Goal: Task Accomplishment & Management: Manage account settings

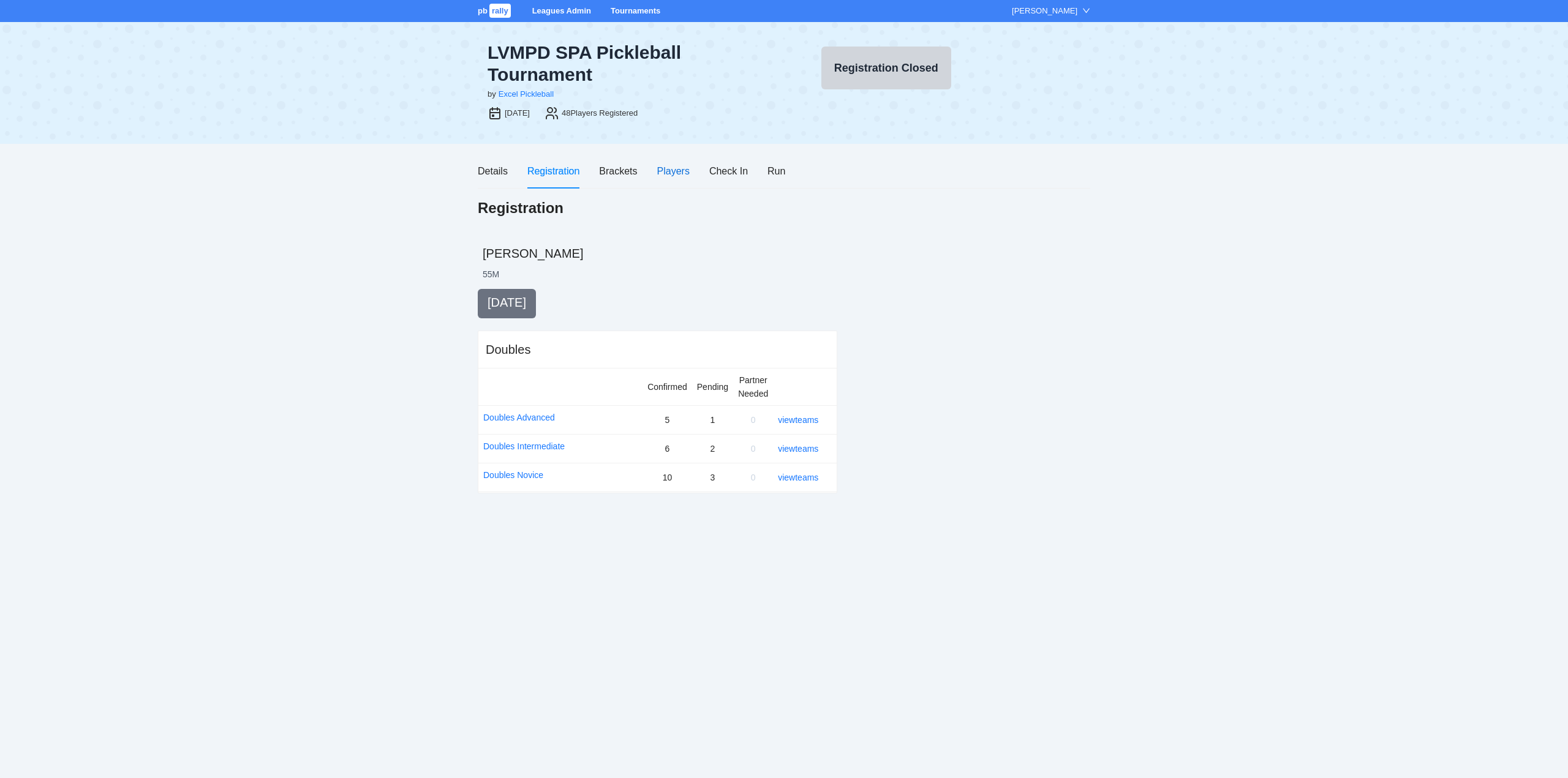
click at [671, 169] on div "Players" at bounding box center [673, 171] width 32 height 15
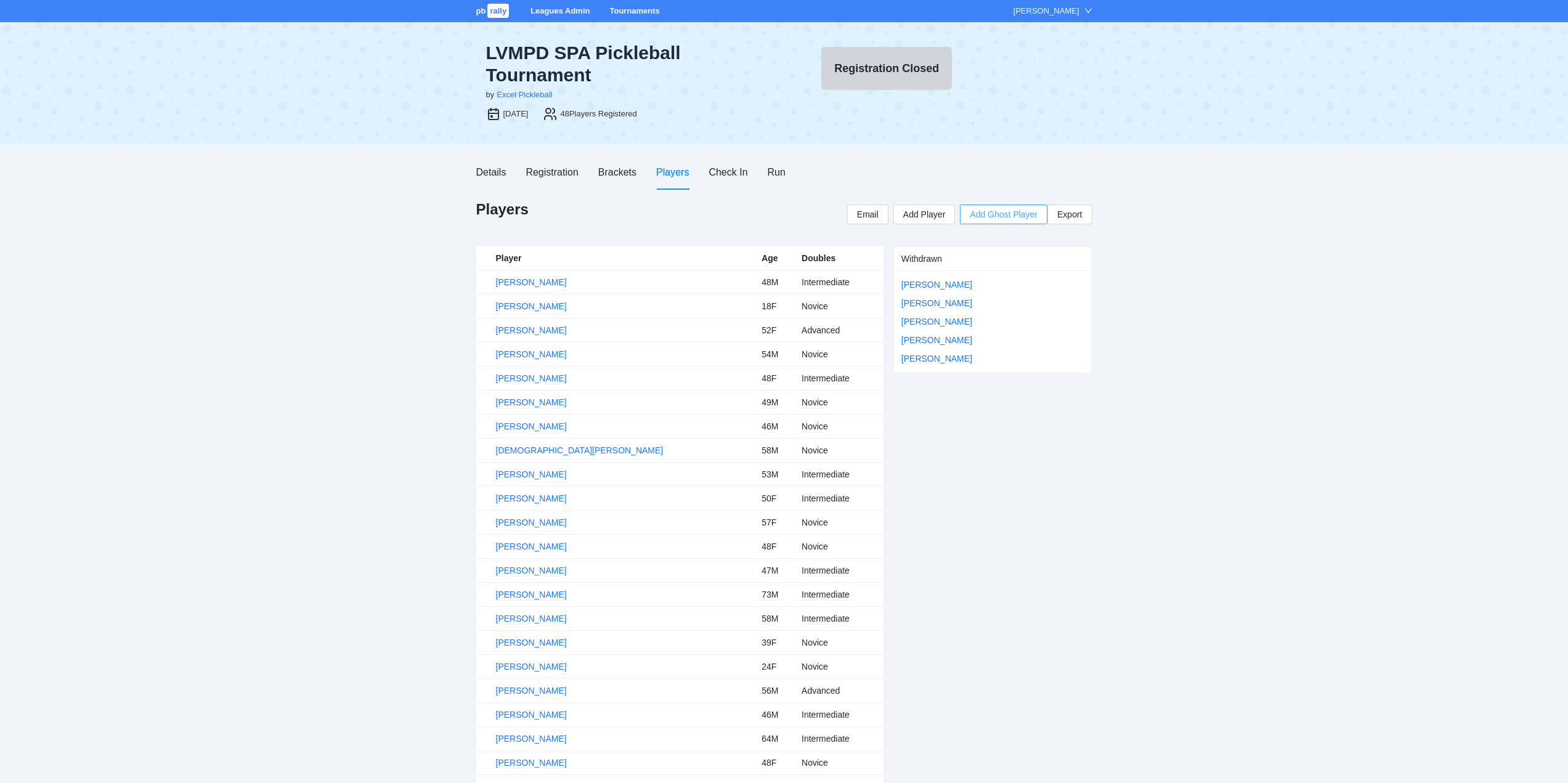
click at [997, 216] on span "Add Ghost Player" at bounding box center [1004, 214] width 68 height 14
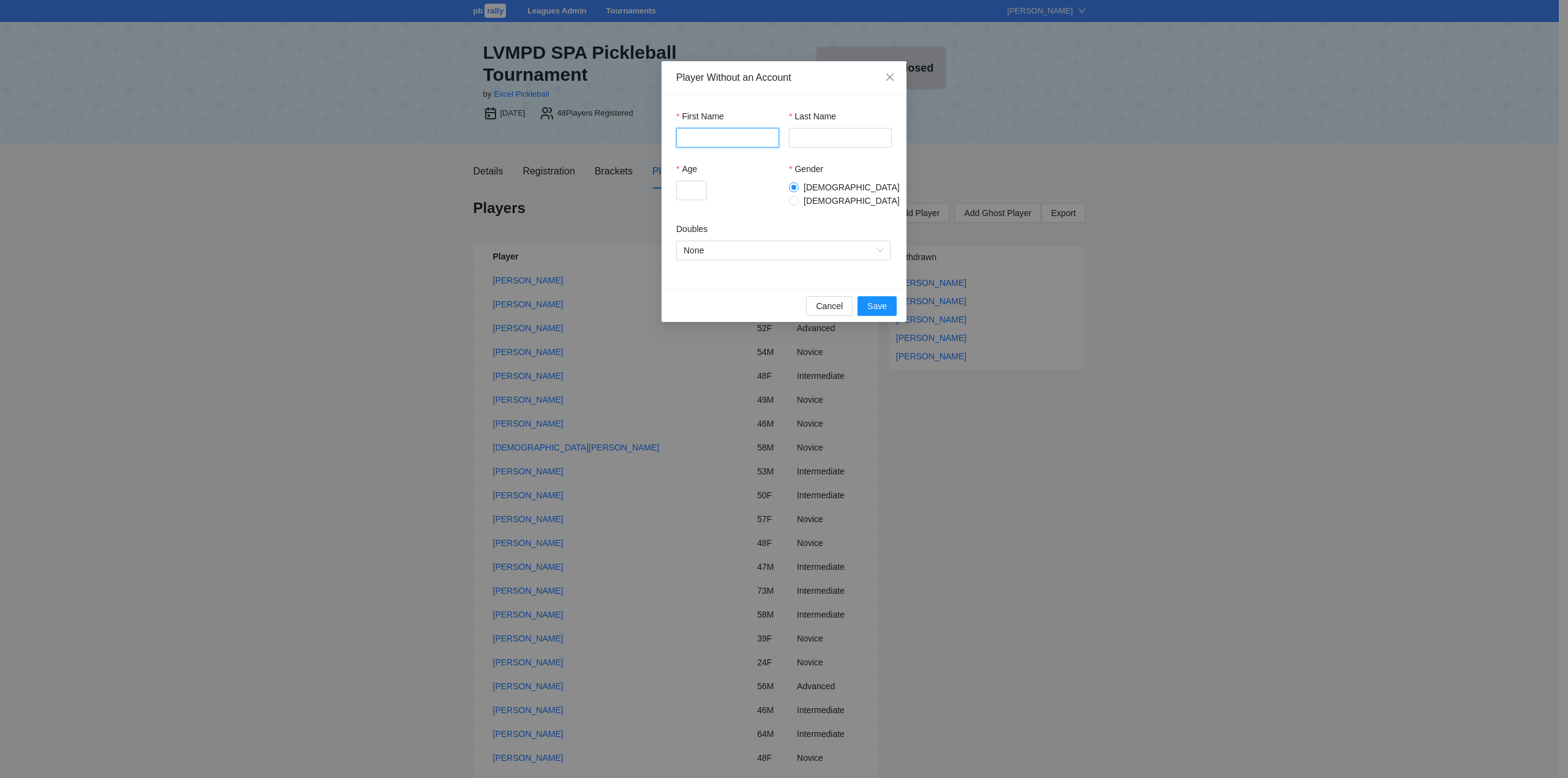
click at [710, 136] on input "First Name" at bounding box center [727, 138] width 103 height 19
type input "******"
click at [690, 182] on input "Age" at bounding box center [691, 190] width 31 height 19
type input "**"
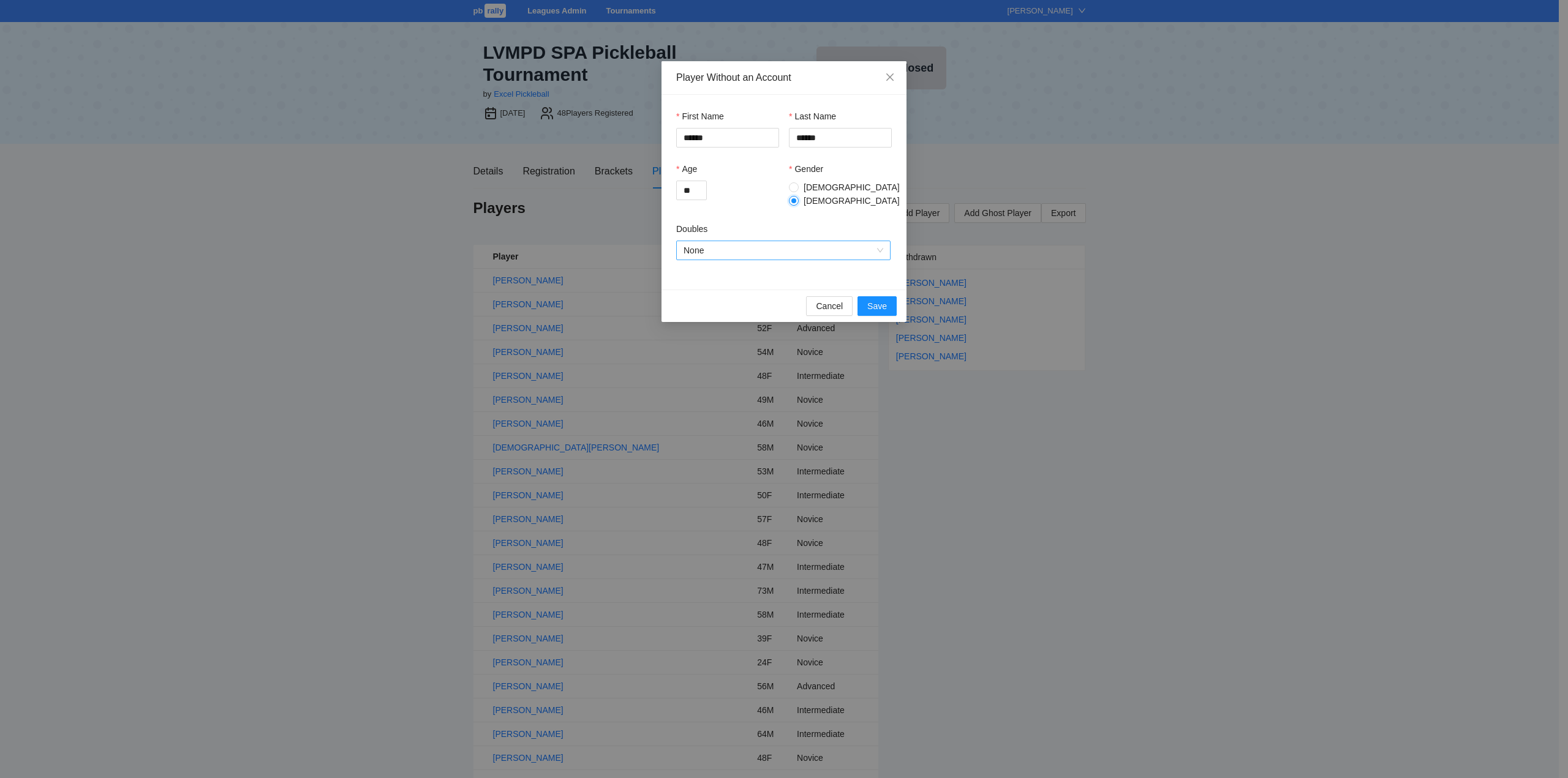
click at [778, 241] on span "None" at bounding box center [783, 250] width 199 height 18
click at [733, 304] on div "Doubles Intermediate" at bounding box center [783, 307] width 199 height 13
click at [873, 299] on span "Save" at bounding box center [877, 306] width 19 height 13
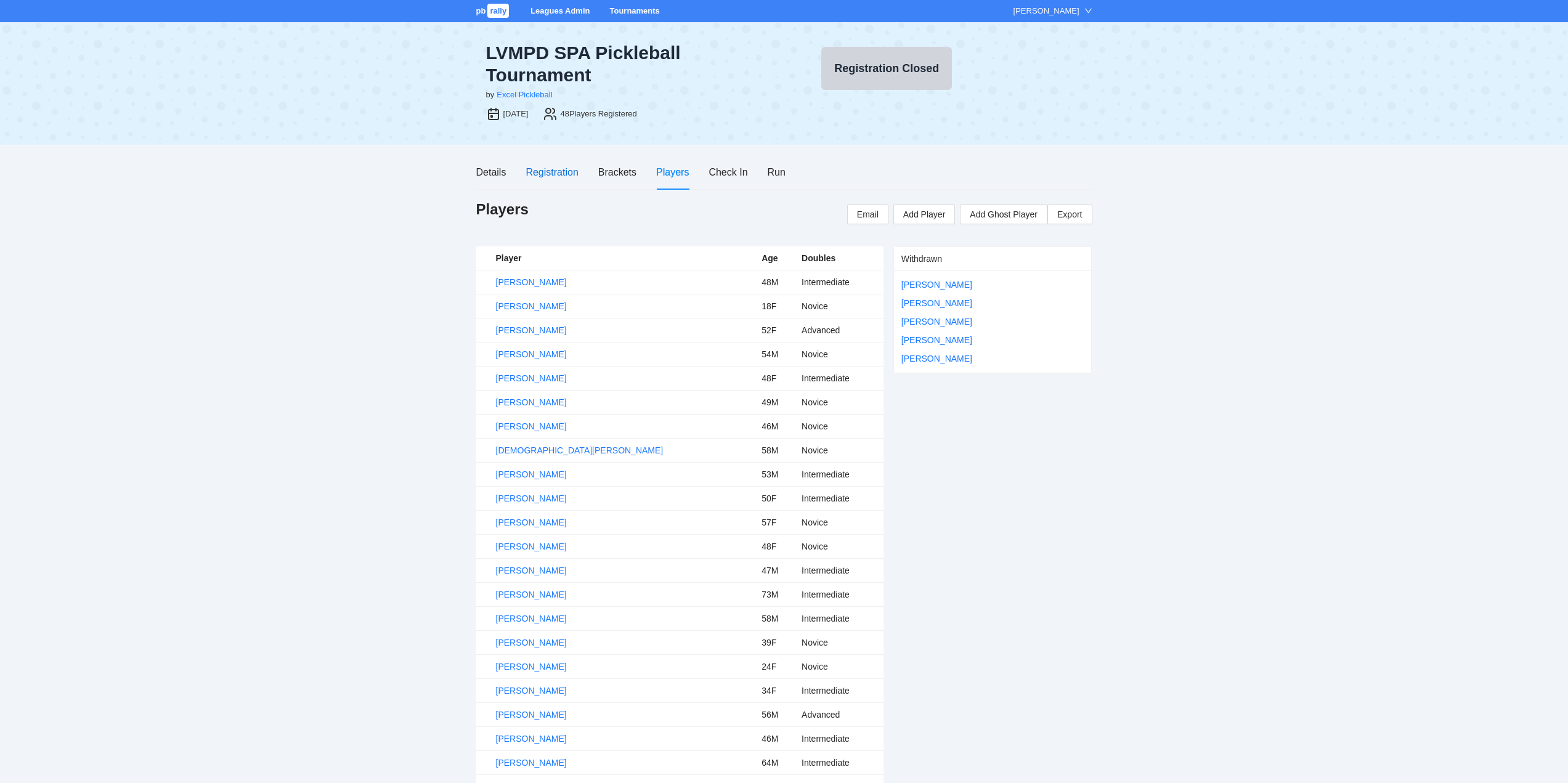
click at [552, 166] on div "Registration" at bounding box center [552, 172] width 52 height 15
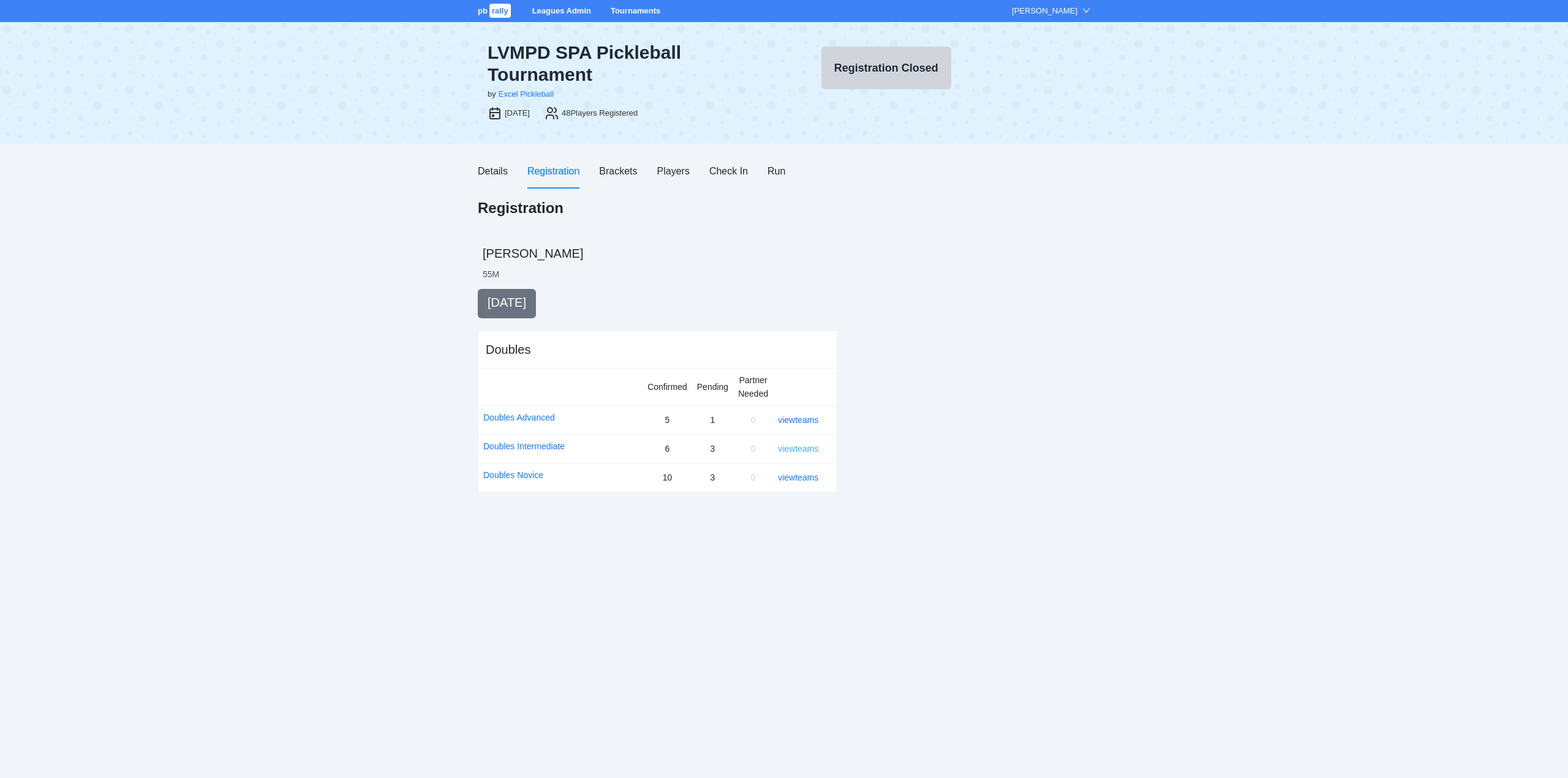
click at [800, 449] on link "view teams" at bounding box center [798, 448] width 40 height 10
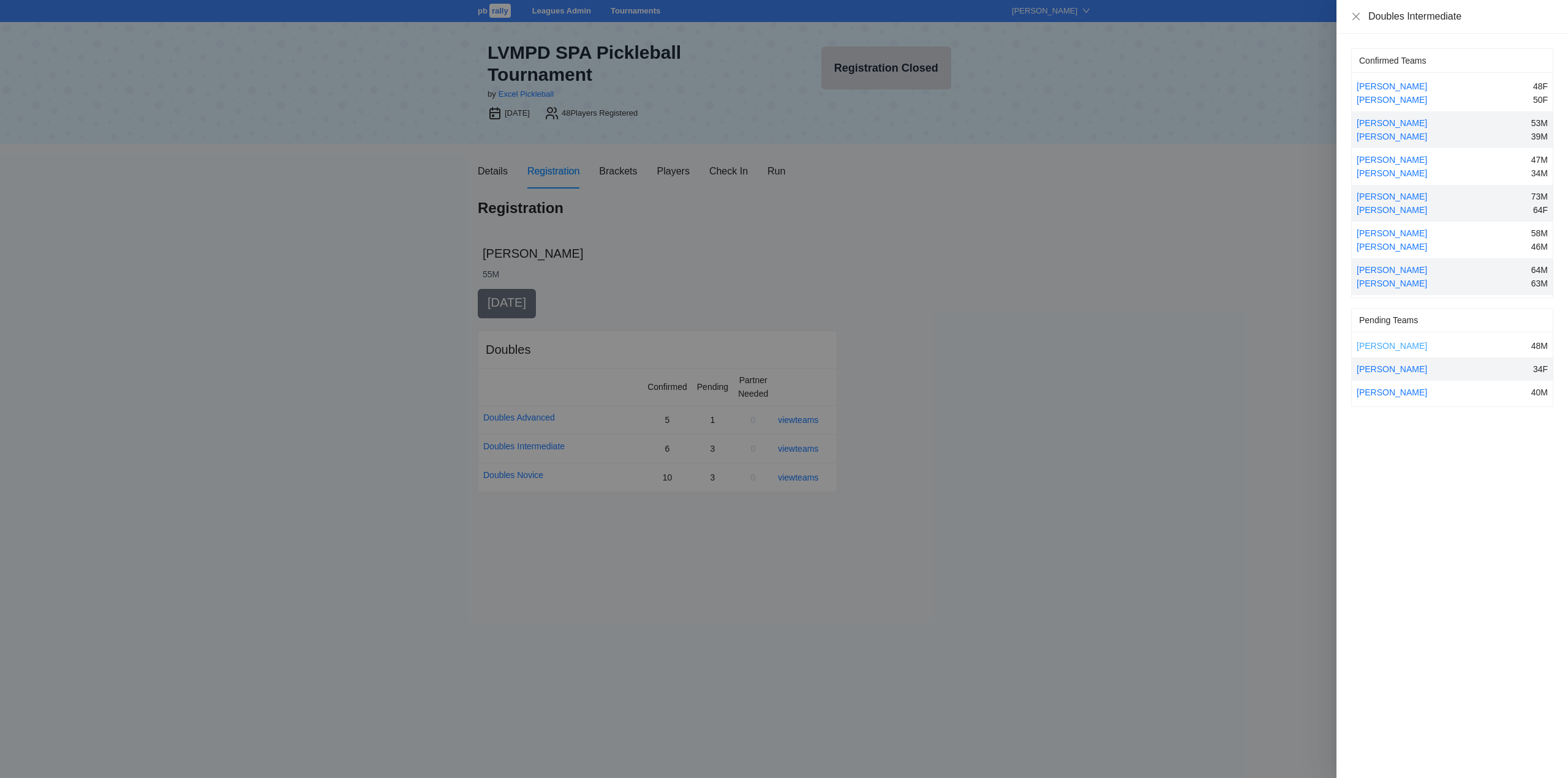
click at [1378, 344] on link "Anthony J Brumaghin" at bounding box center [1392, 346] width 70 height 10
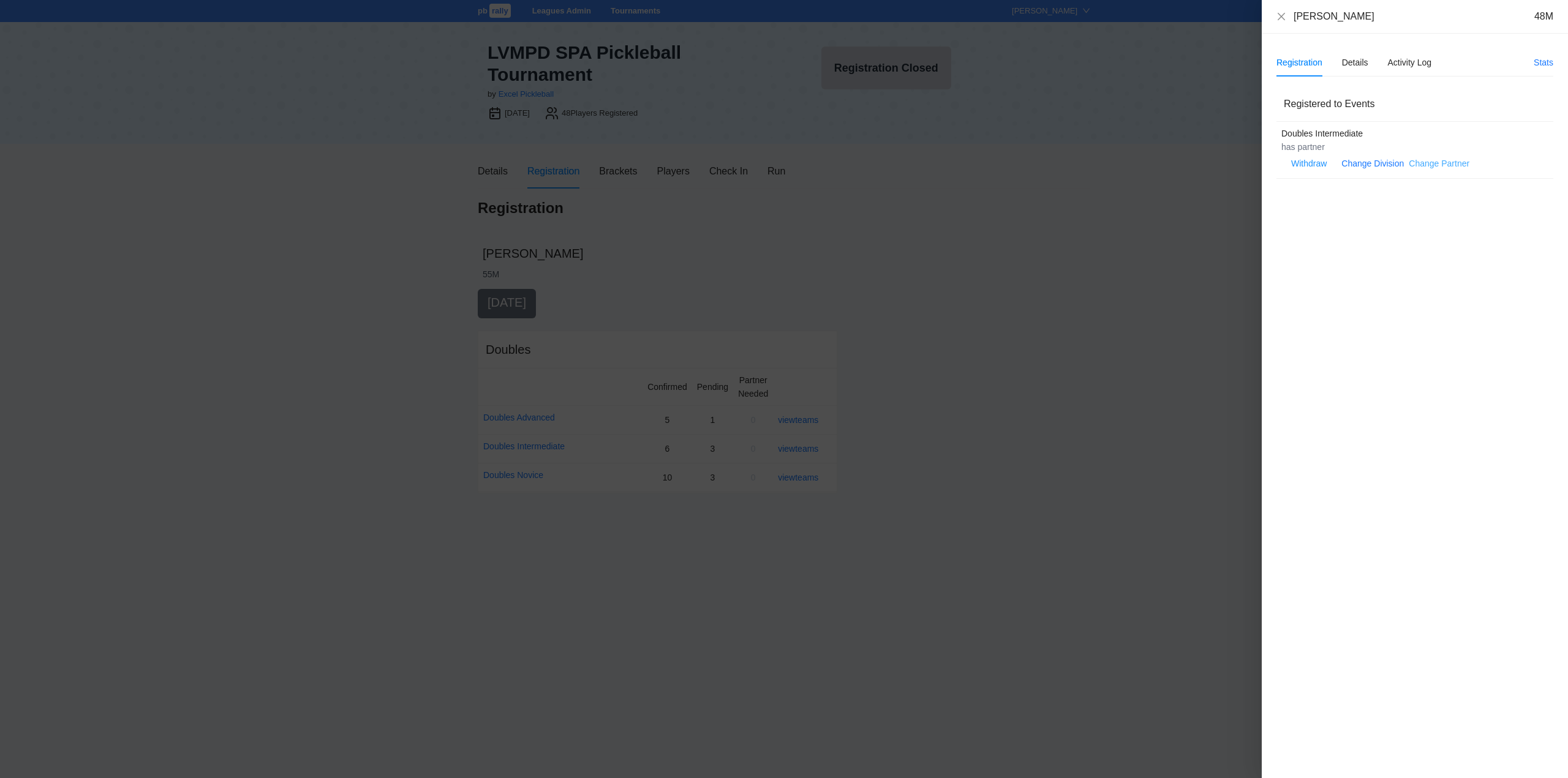
click at [1429, 162] on link "Change Partner" at bounding box center [1438, 163] width 61 height 10
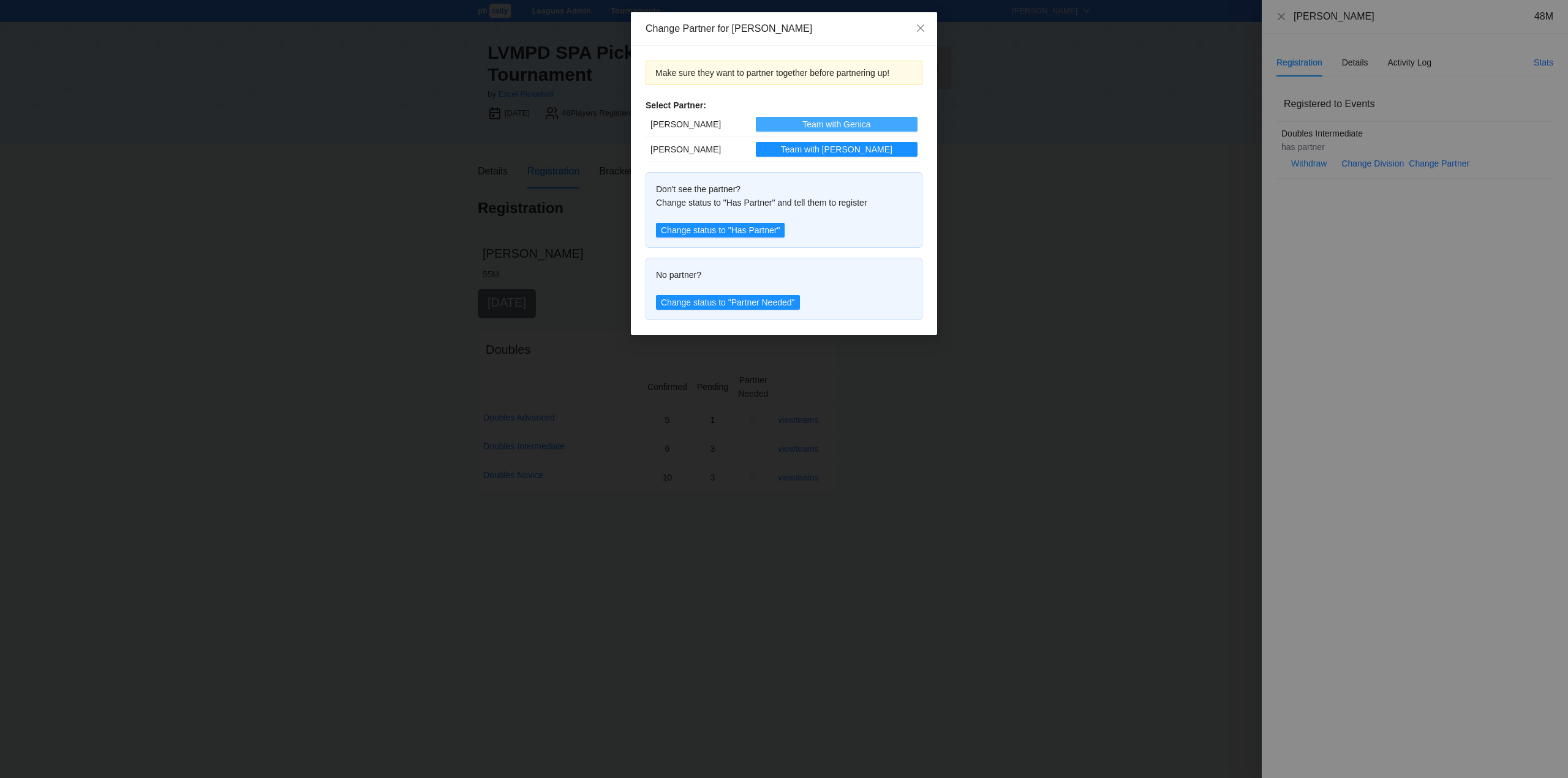
click at [817, 127] on span "Team with Genica" at bounding box center [836, 124] width 68 height 13
click at [920, 27] on icon "close" at bounding box center [921, 28] width 7 height 7
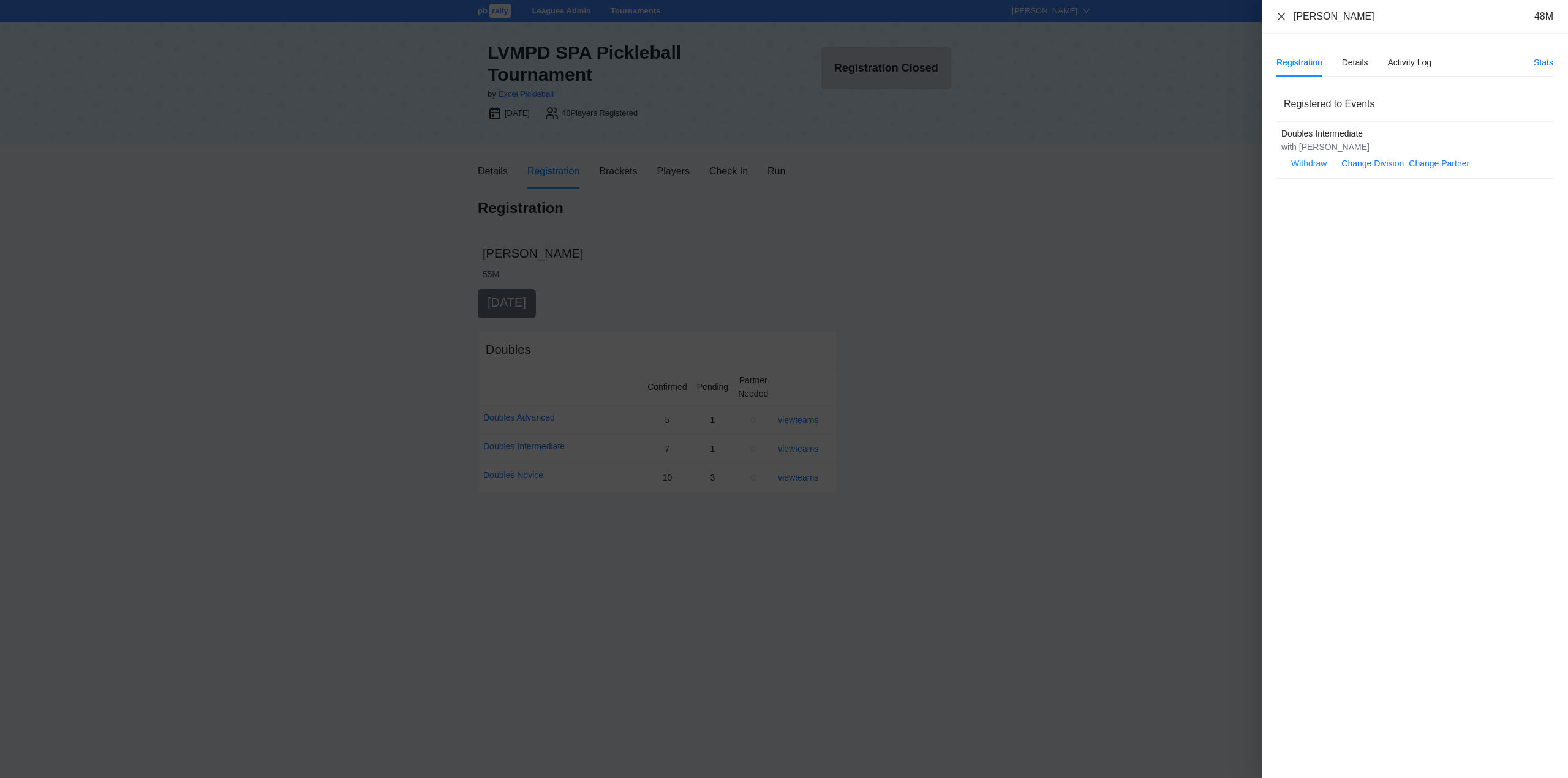
click at [1281, 15] on icon "close" at bounding box center [1281, 16] width 10 height 10
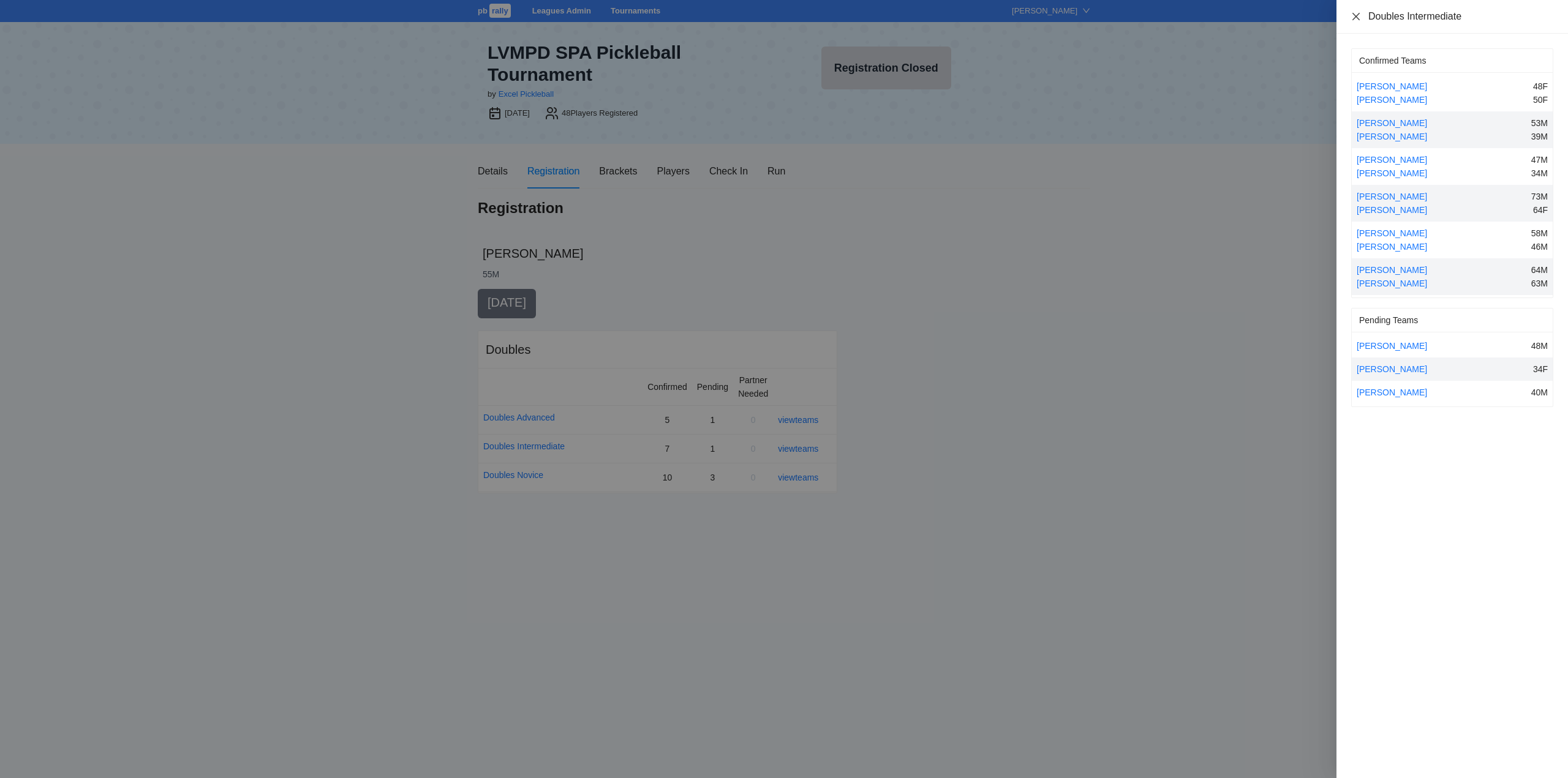
click at [1353, 15] on icon "close" at bounding box center [1356, 16] width 10 height 10
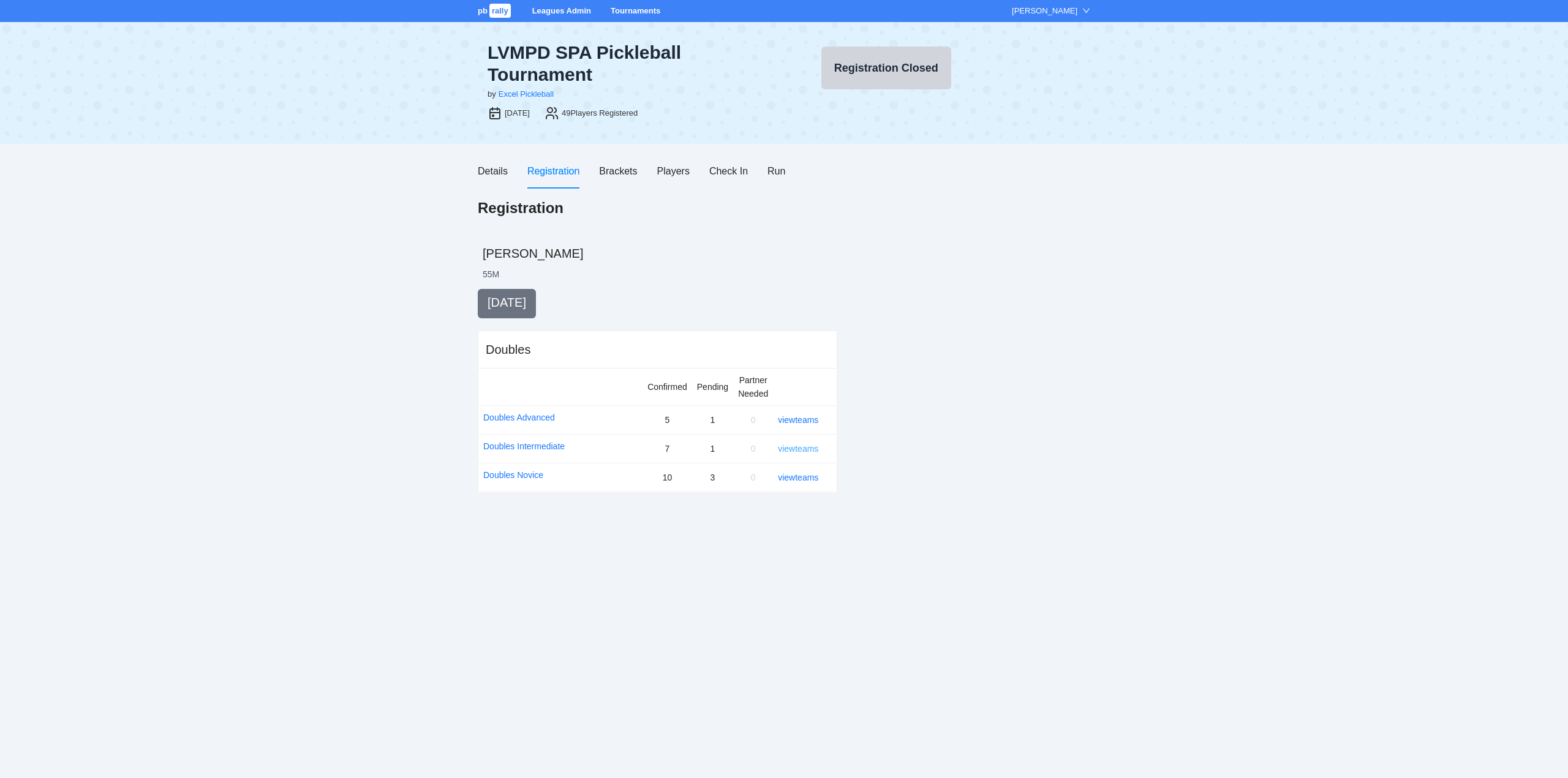
click at [796, 447] on link "view teams" at bounding box center [798, 448] width 40 height 10
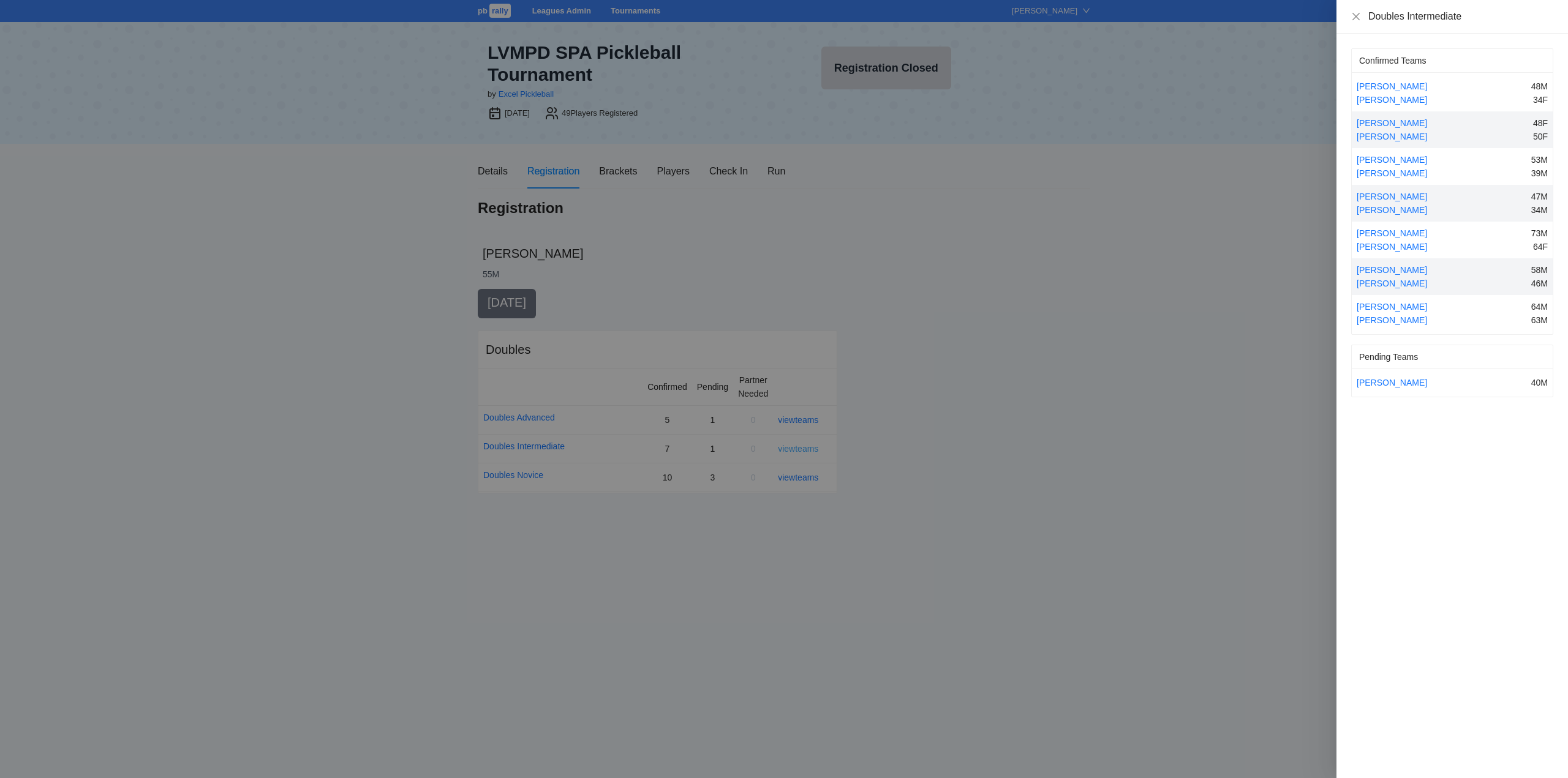
click at [796, 447] on div at bounding box center [784, 389] width 1568 height 778
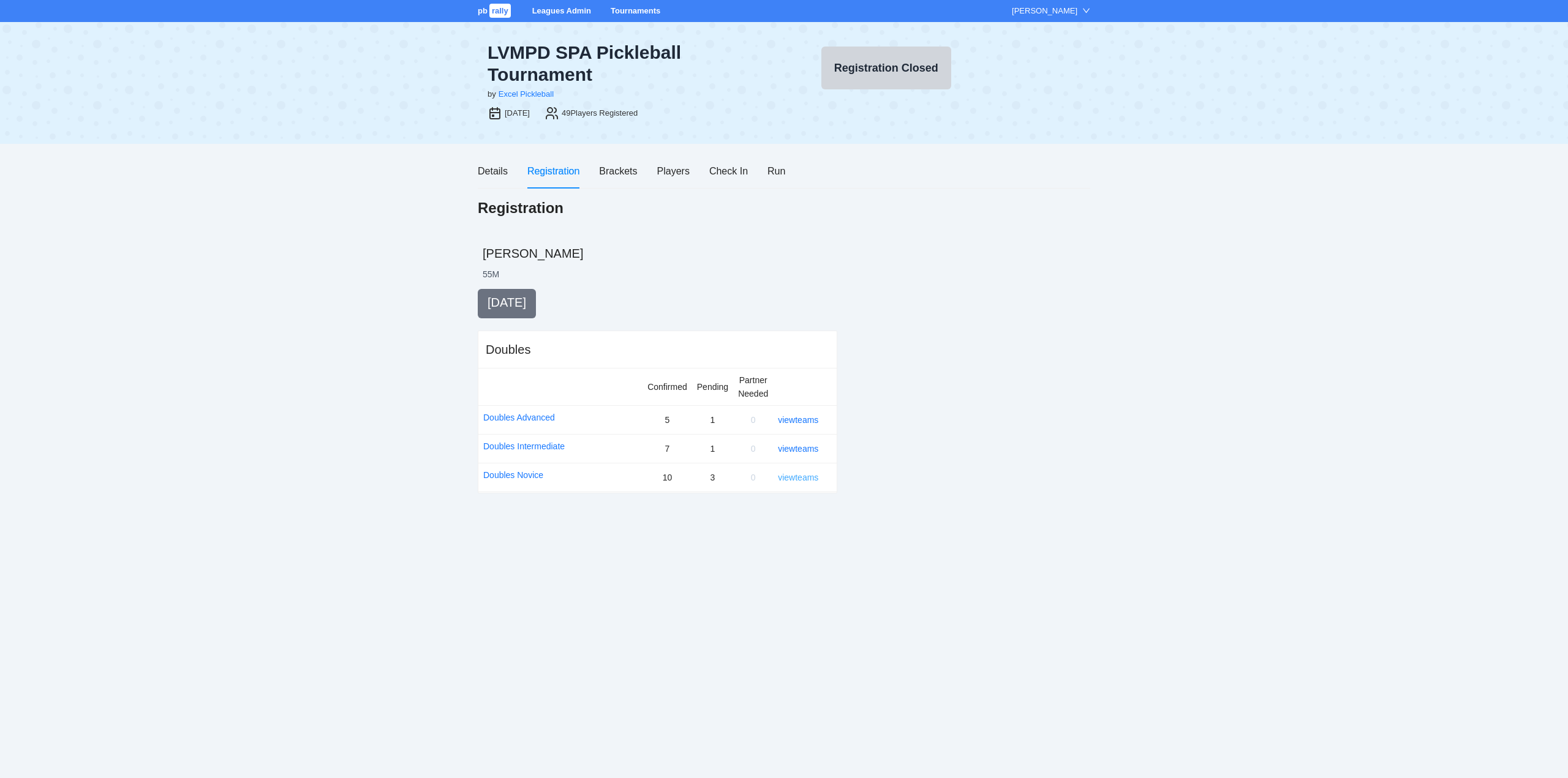
click at [803, 474] on link "view teams" at bounding box center [798, 477] width 40 height 10
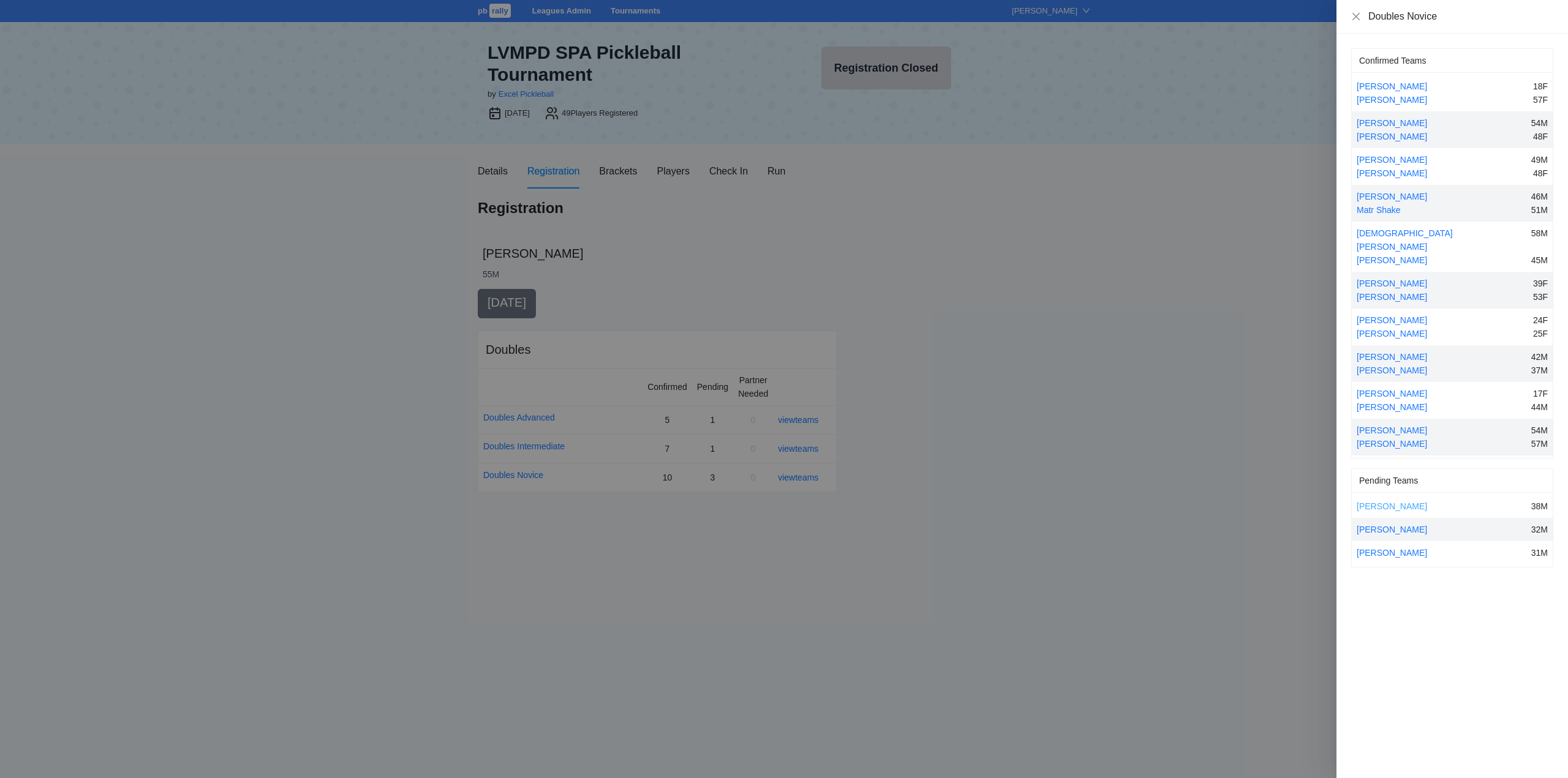
click at [1379, 501] on link "Jonathan Robinson" at bounding box center [1392, 506] width 70 height 10
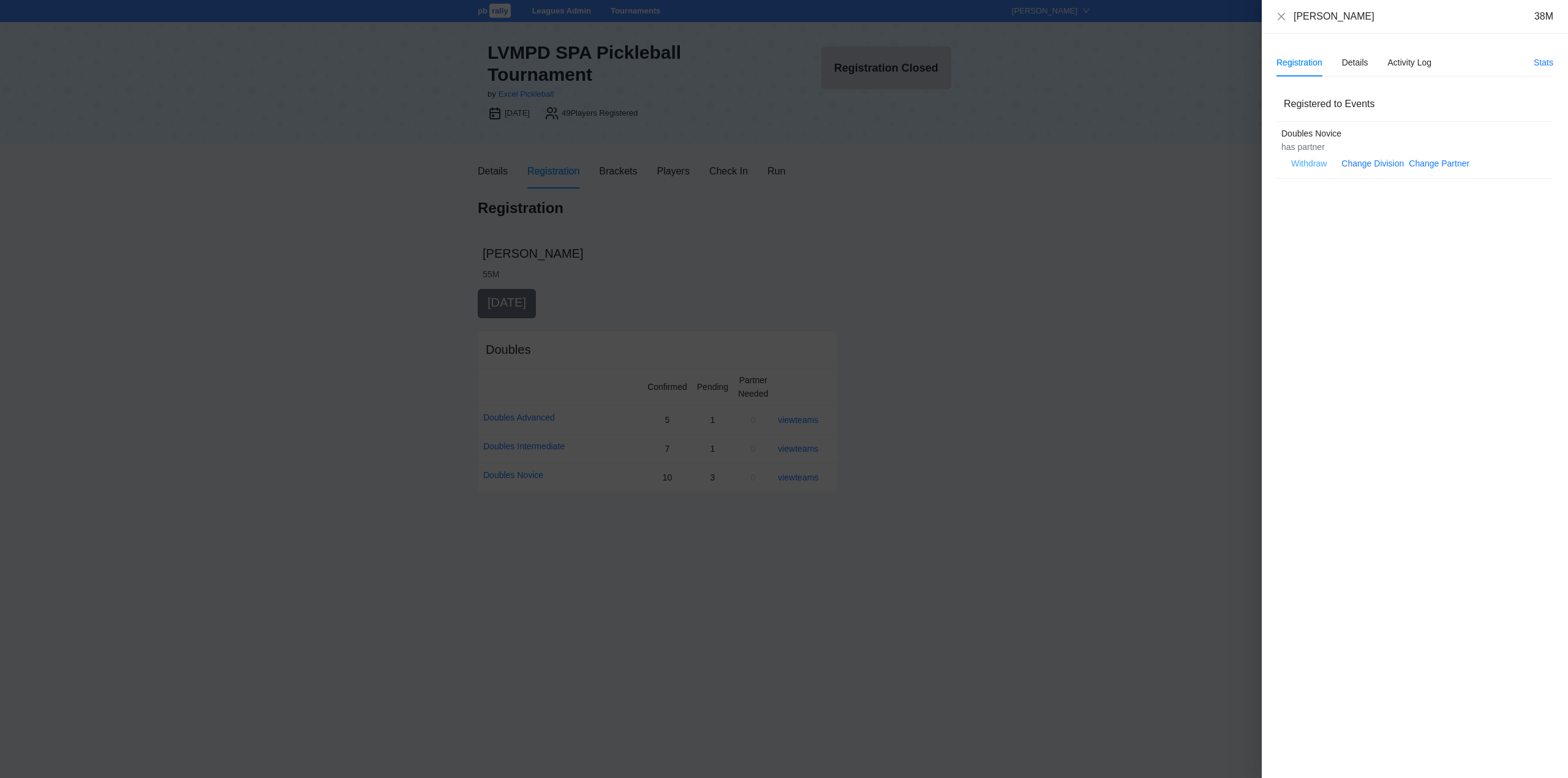
click at [1297, 160] on span "Withdraw" at bounding box center [1308, 163] width 35 height 13
click at [1345, 124] on span "OK" at bounding box center [1346, 125] width 12 height 13
drag, startPoint x: 1281, startPoint y: 17, endPoint x: 1288, endPoint y: 27, distance: 12.2
click at [1282, 19] on icon "close" at bounding box center [1281, 16] width 10 height 10
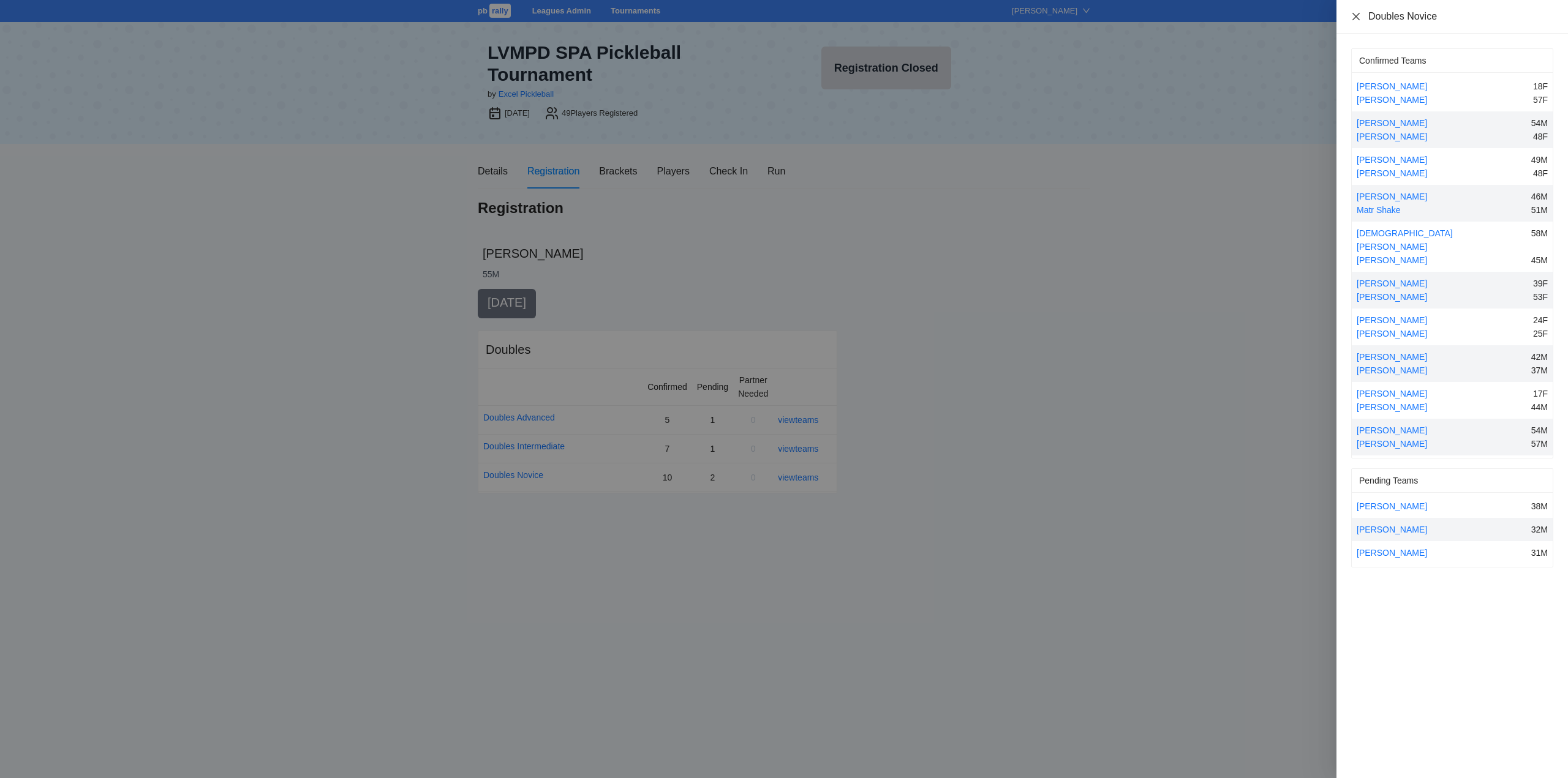
click at [1355, 12] on icon "close" at bounding box center [1356, 16] width 10 height 10
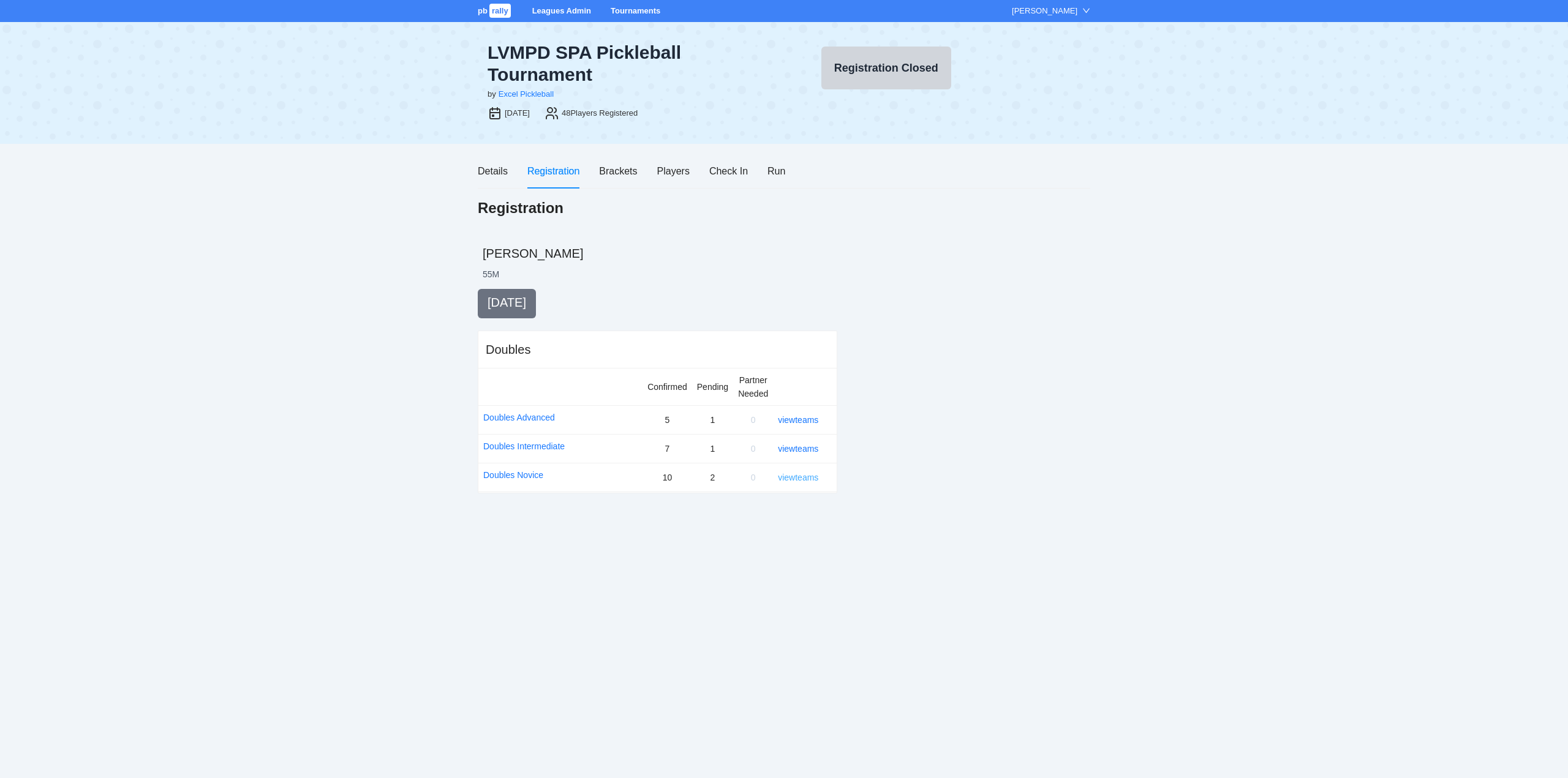
click at [806, 474] on link "view teams" at bounding box center [798, 477] width 40 height 10
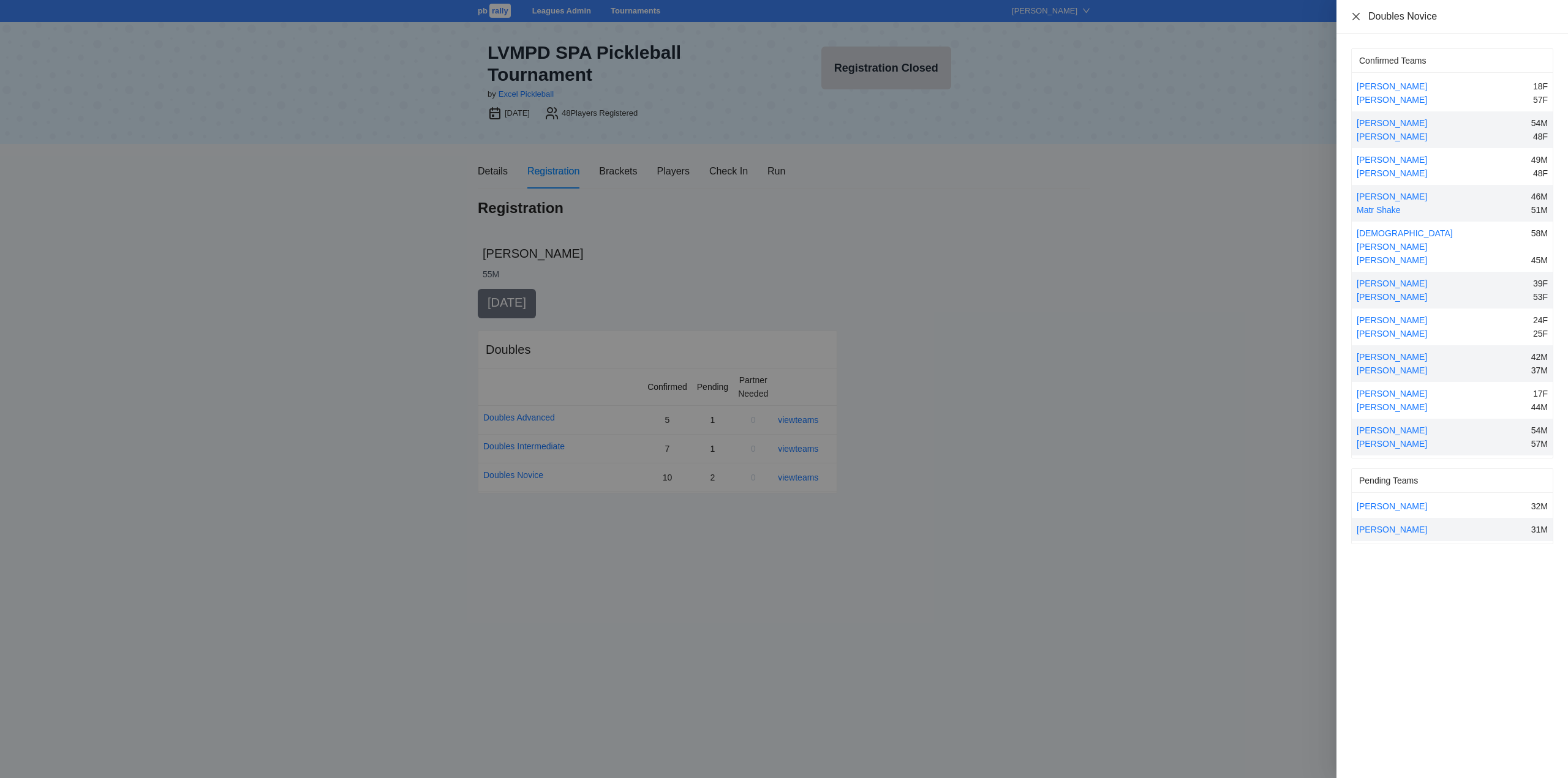
drag, startPoint x: 1357, startPoint y: 16, endPoint x: 1351, endPoint y: 75, distance: 59.3
click at [1357, 15] on icon "close" at bounding box center [1356, 16] width 7 height 7
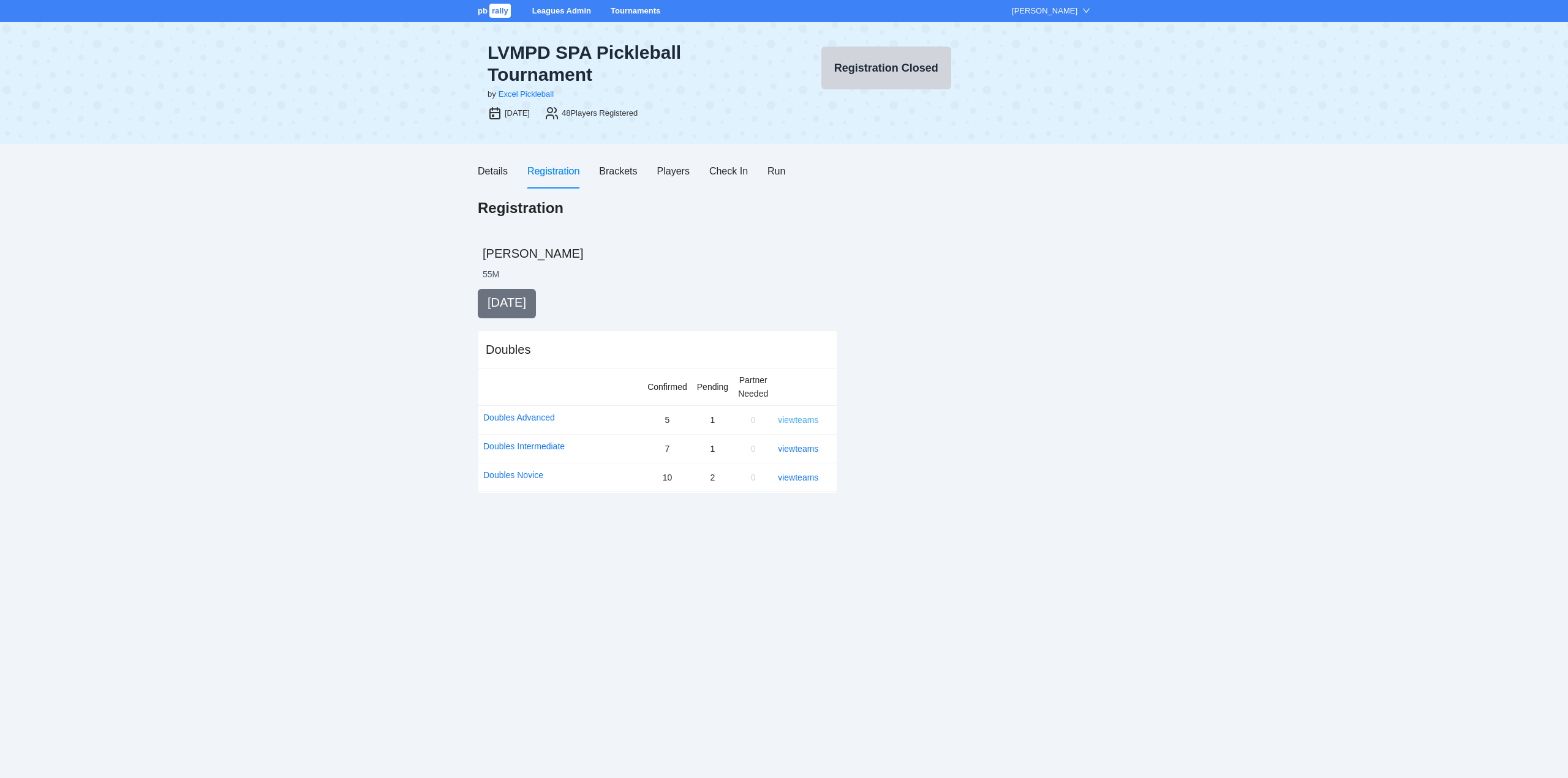
click at [794, 416] on link "view teams" at bounding box center [798, 420] width 40 height 10
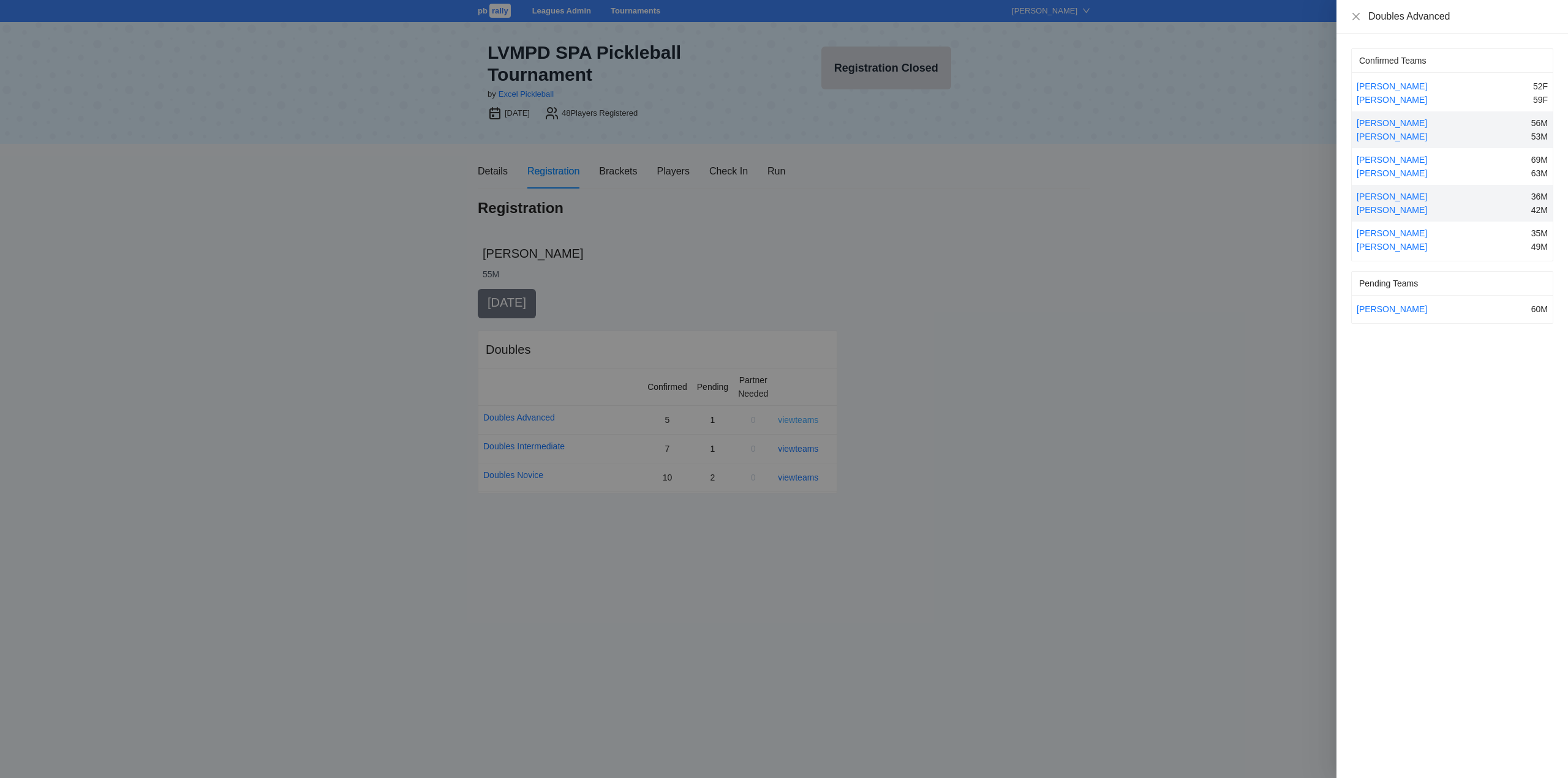
click at [794, 416] on div at bounding box center [784, 389] width 1568 height 778
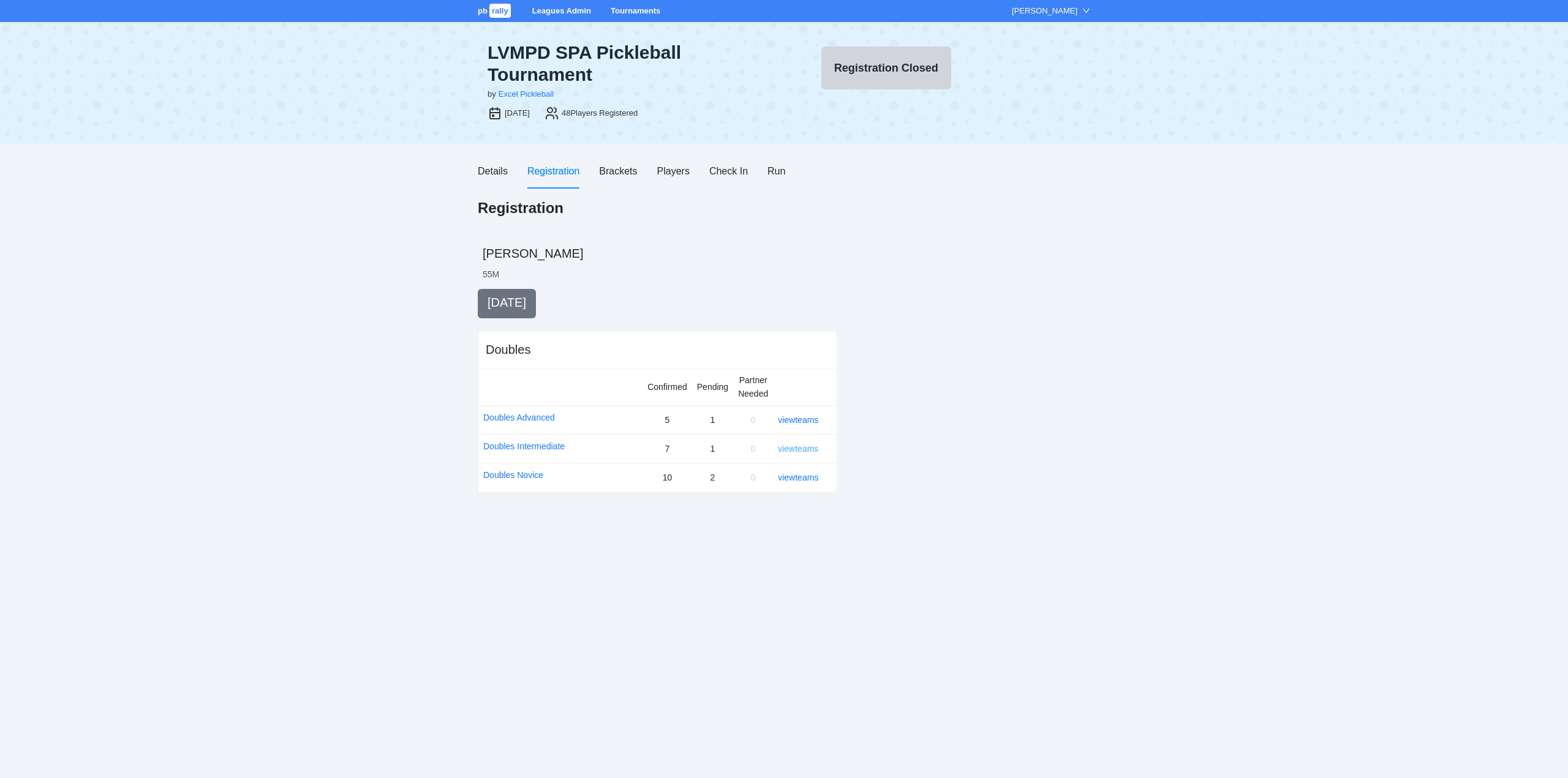
click at [806, 448] on link "view teams" at bounding box center [798, 448] width 40 height 10
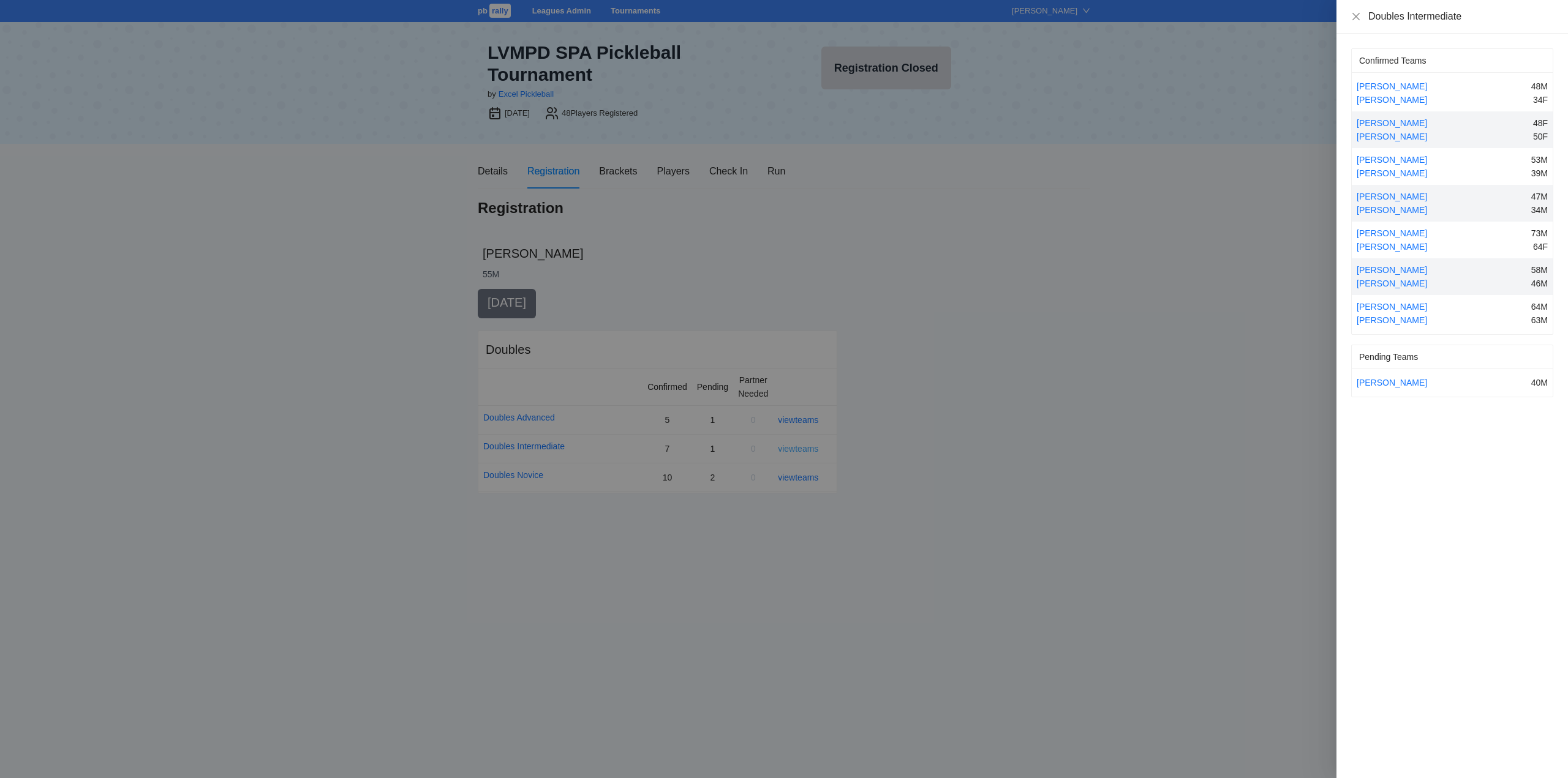
click at [806, 448] on div at bounding box center [784, 389] width 1568 height 778
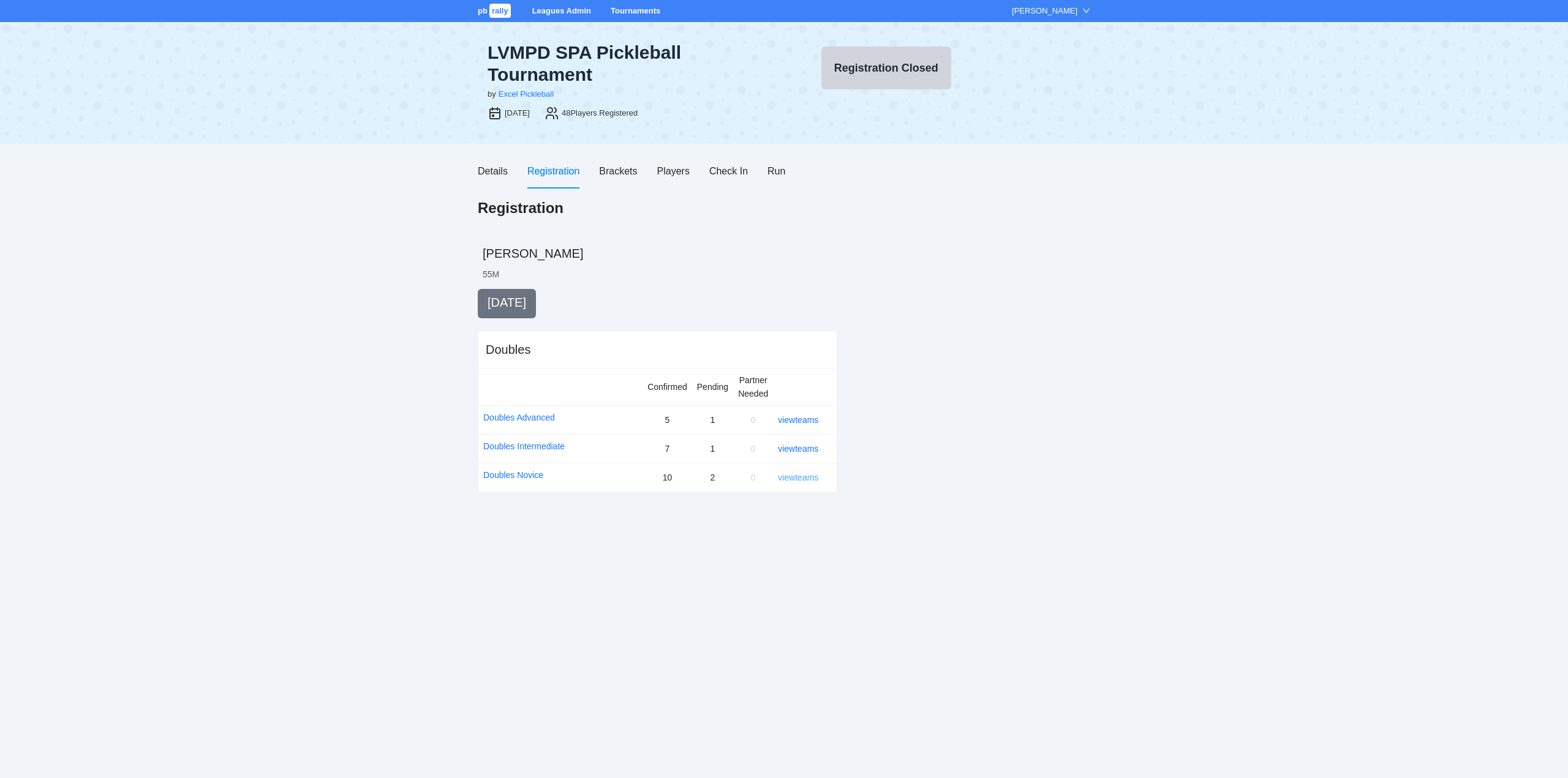
click at [807, 477] on link "view teams" at bounding box center [798, 477] width 40 height 10
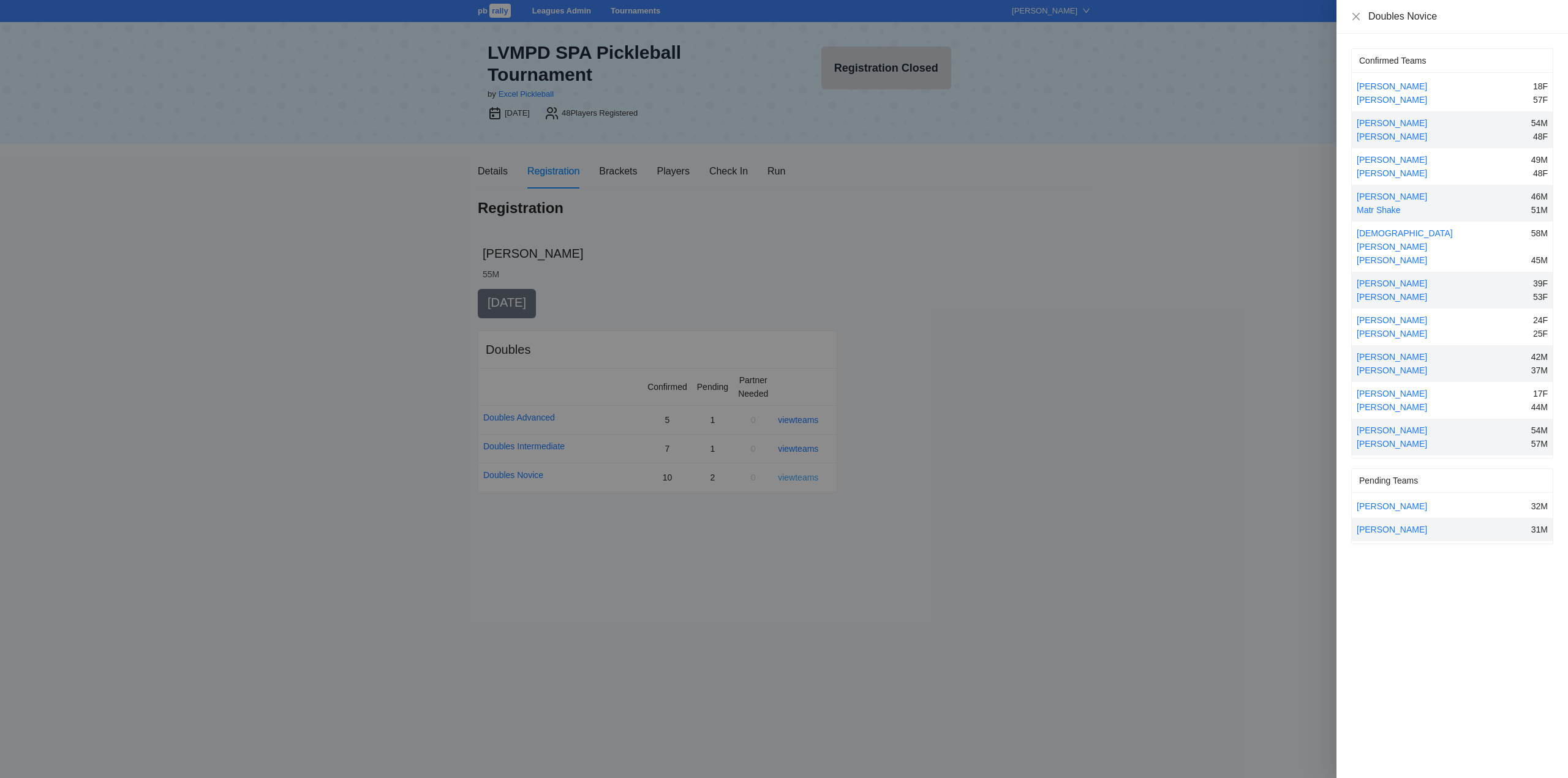
click at [807, 477] on div at bounding box center [784, 389] width 1568 height 778
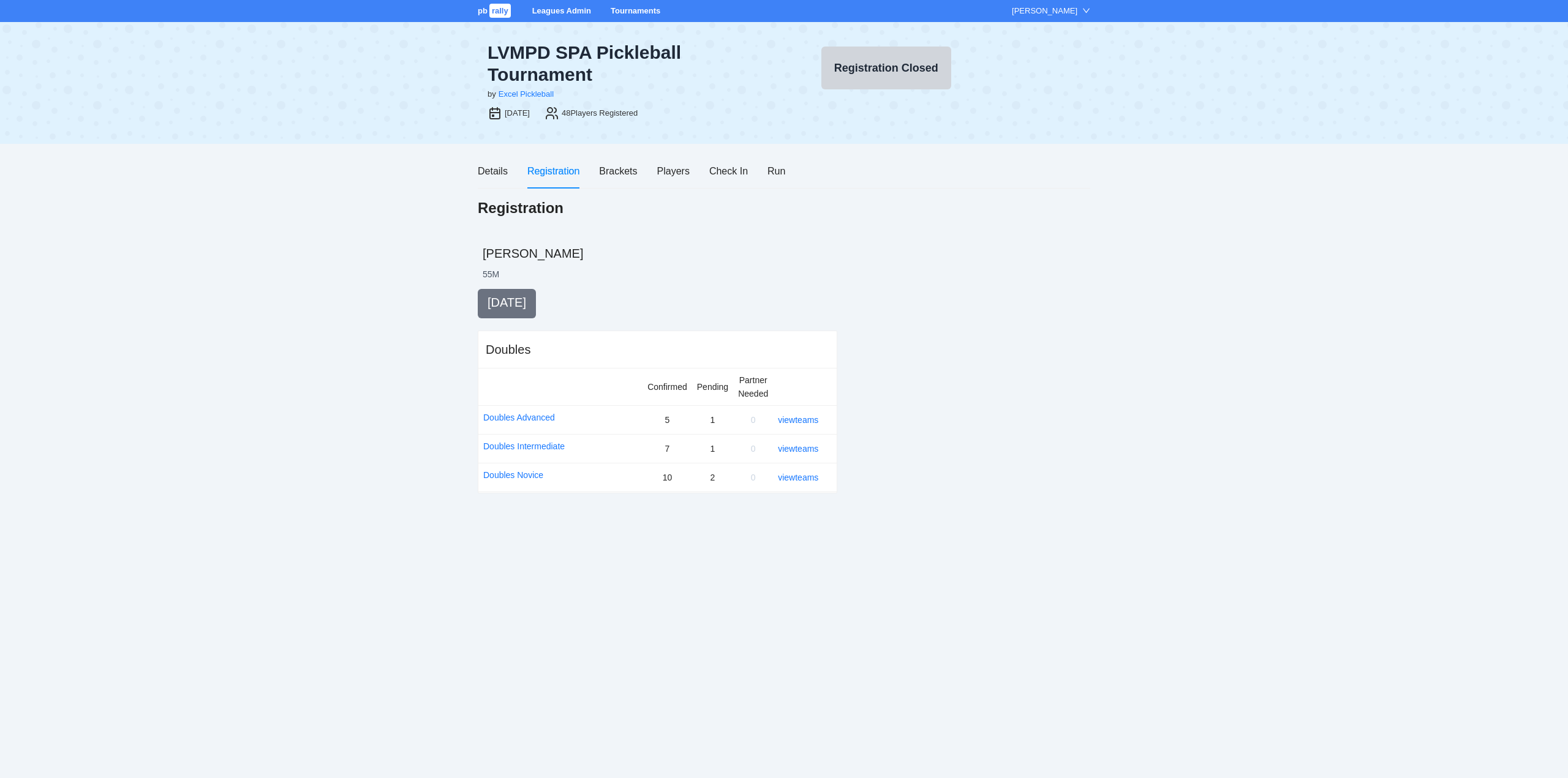
click at [628, 8] on link "Tournaments" at bounding box center [635, 10] width 49 height 9
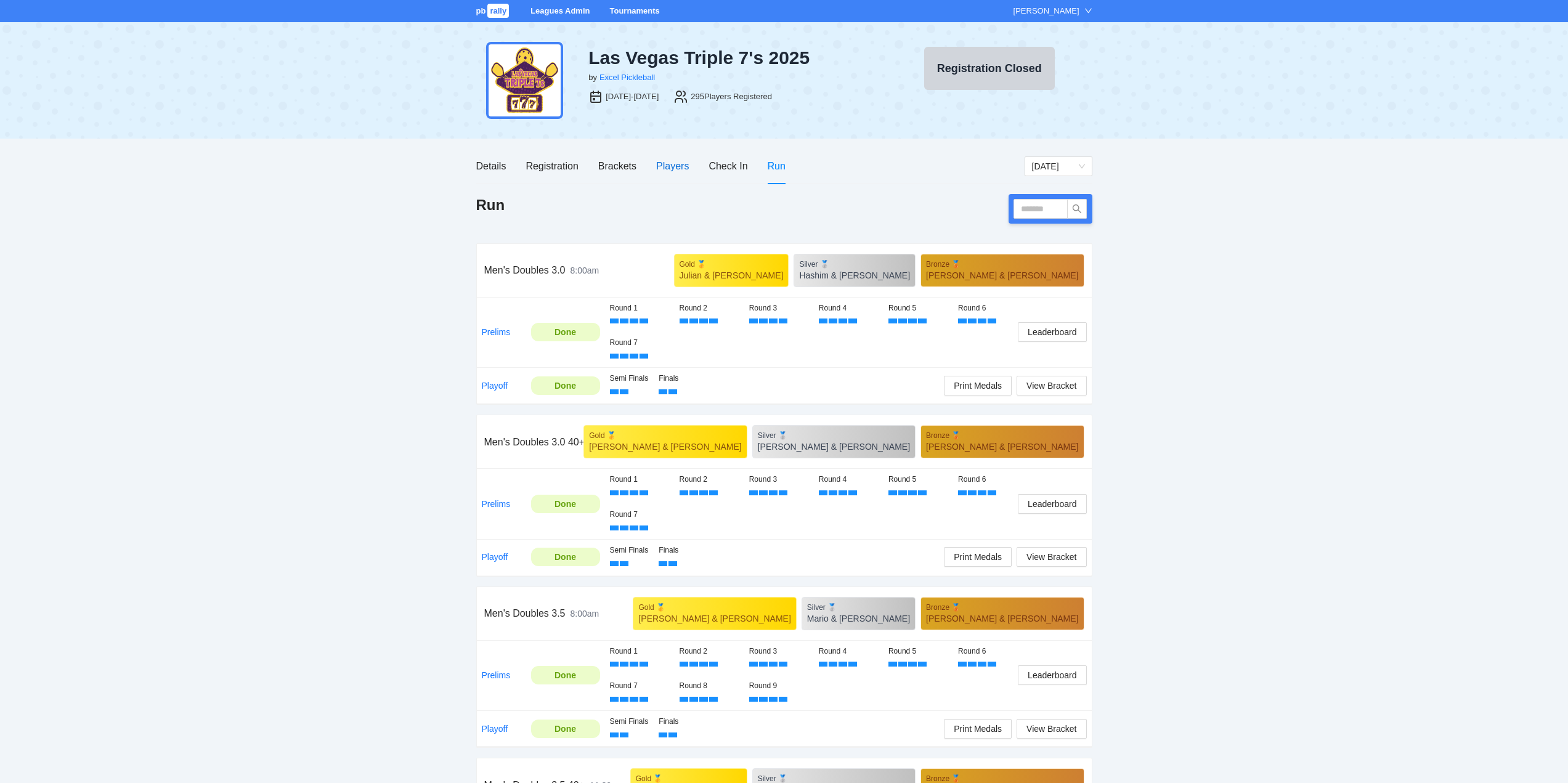
click at [671, 163] on div "Players" at bounding box center [672, 166] width 32 height 15
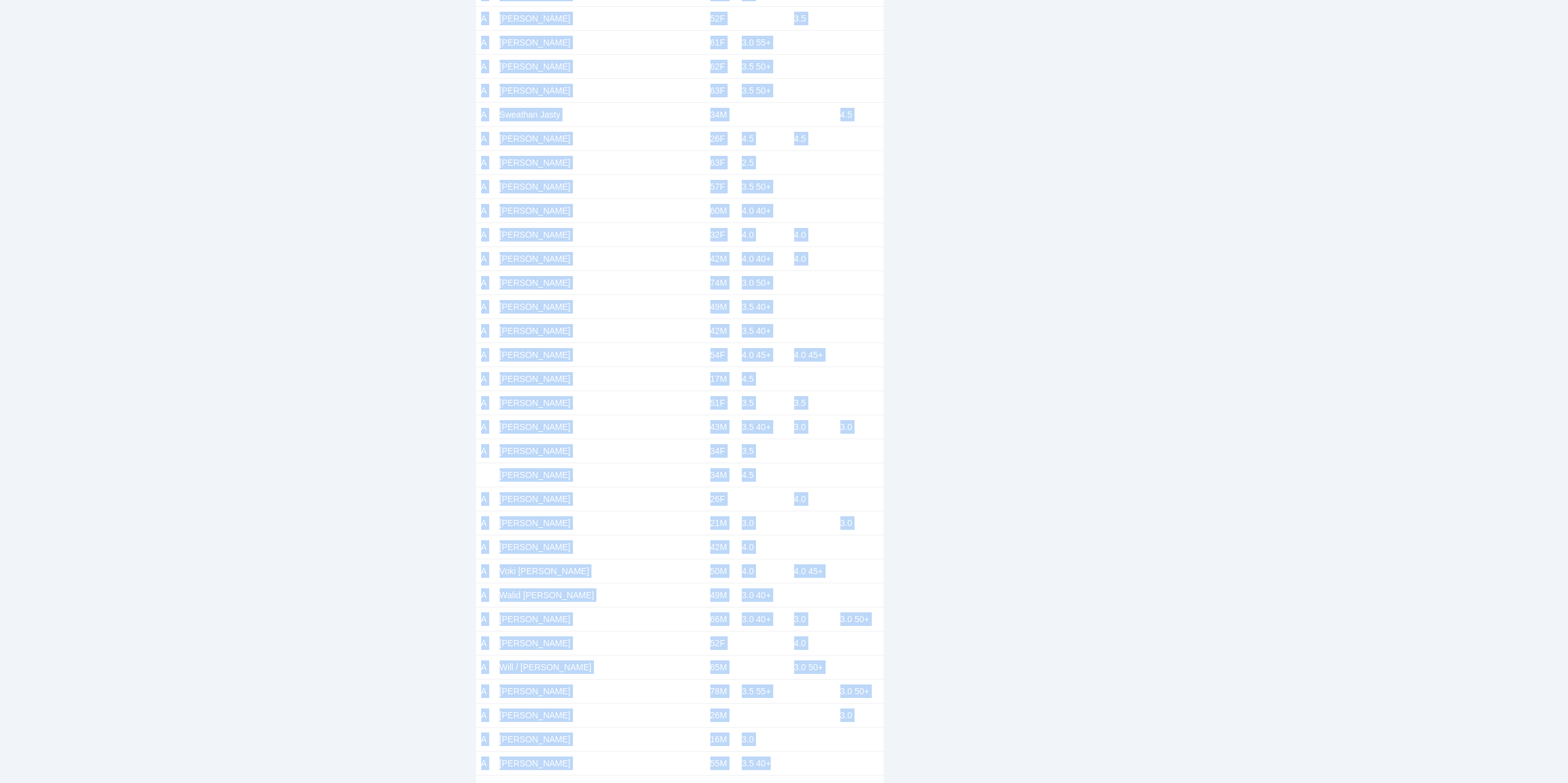
scroll to position [6570, 0]
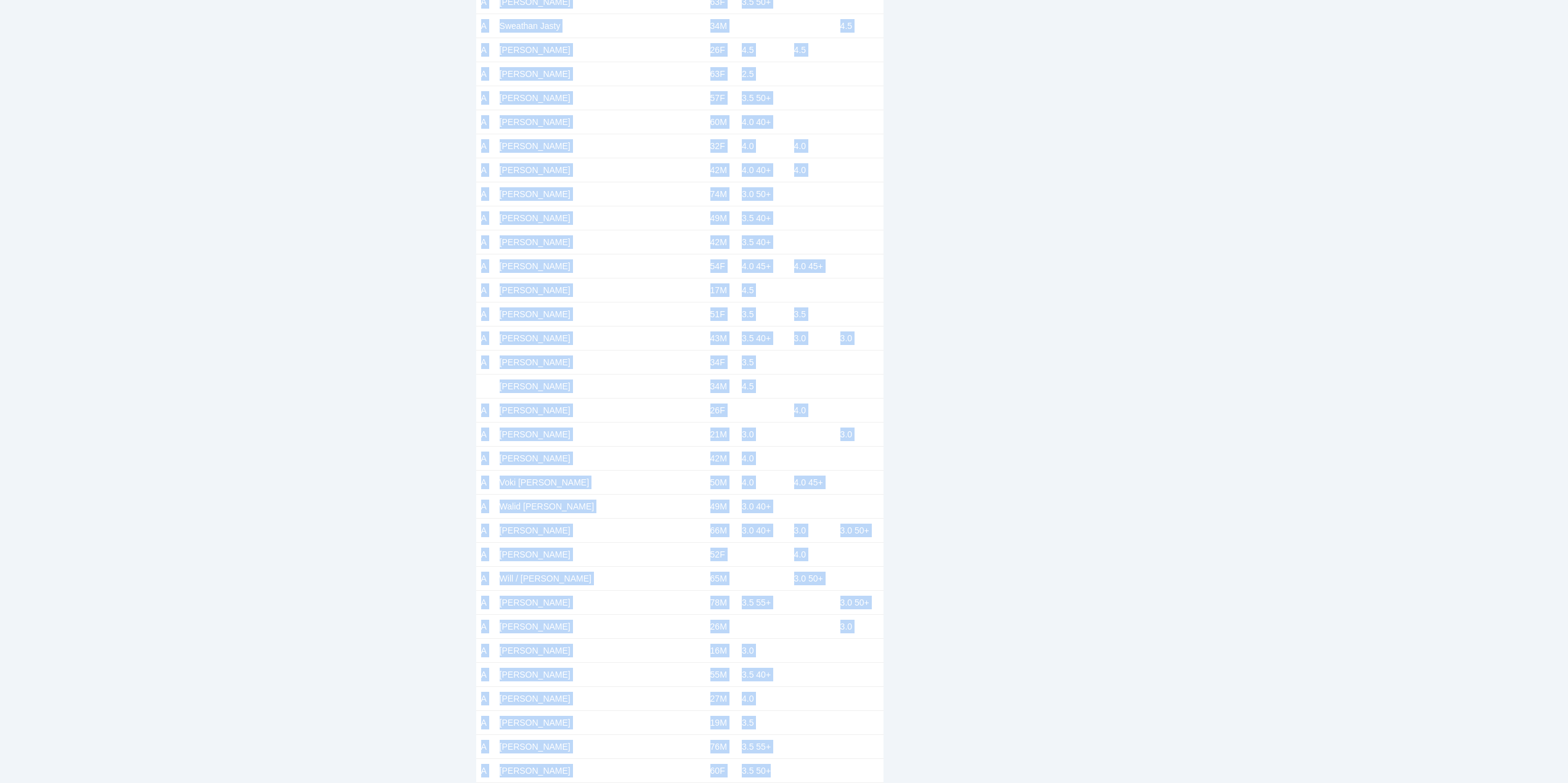
drag, startPoint x: 499, startPoint y: 247, endPoint x: 822, endPoint y: 745, distance: 593.6
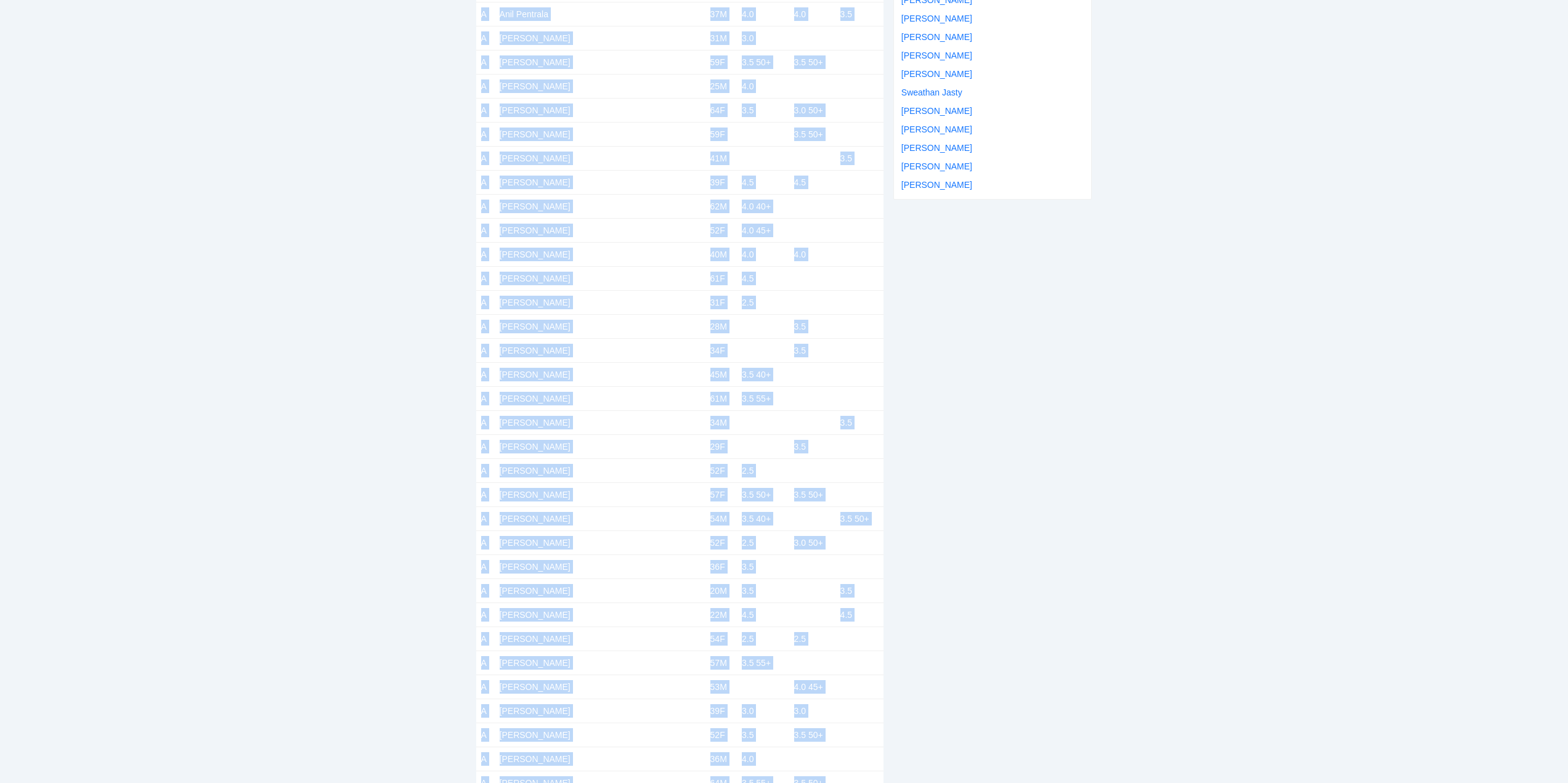
scroll to position [0, 0]
